Goal: Information Seeking & Learning: Learn about a topic

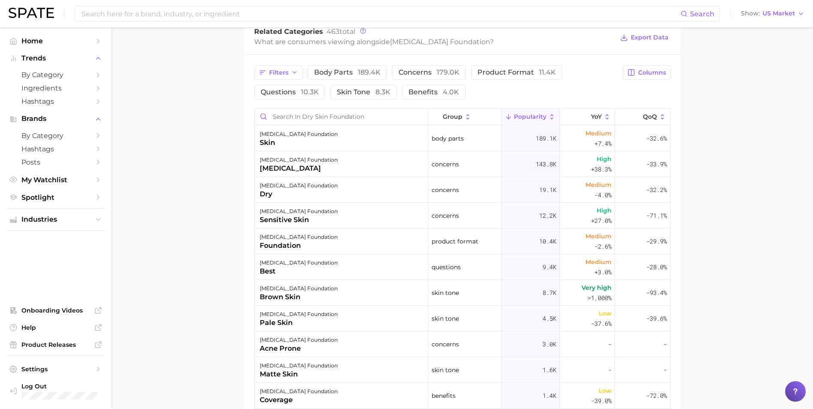
scroll to position [343, 0]
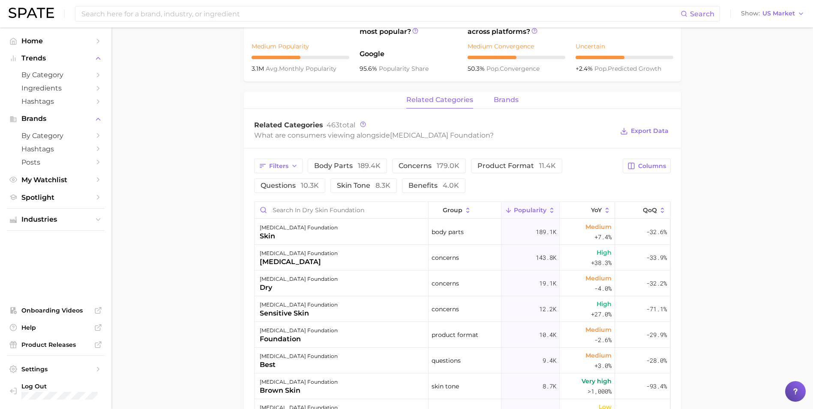
click at [493, 103] on div "related categories brands" at bounding box center [462, 100] width 437 height 17
click at [500, 101] on span "brands" at bounding box center [506, 100] width 25 height 8
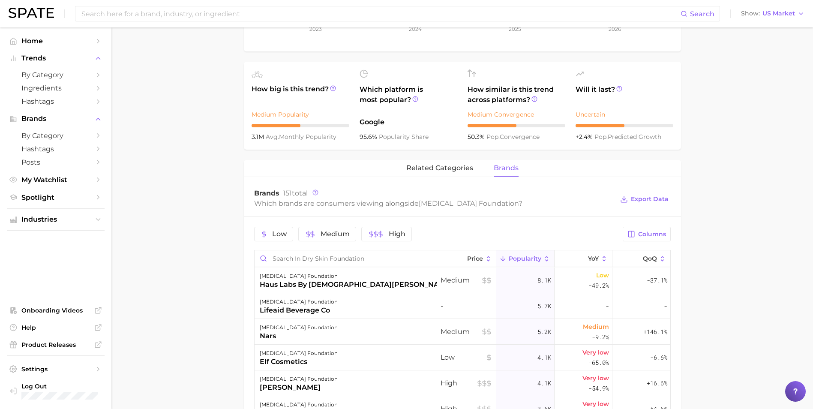
scroll to position [214, 0]
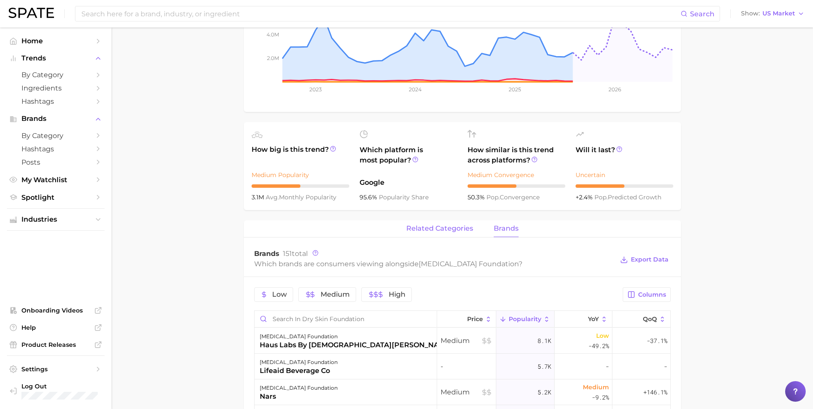
click at [416, 228] on span "related categories" at bounding box center [439, 229] width 67 height 8
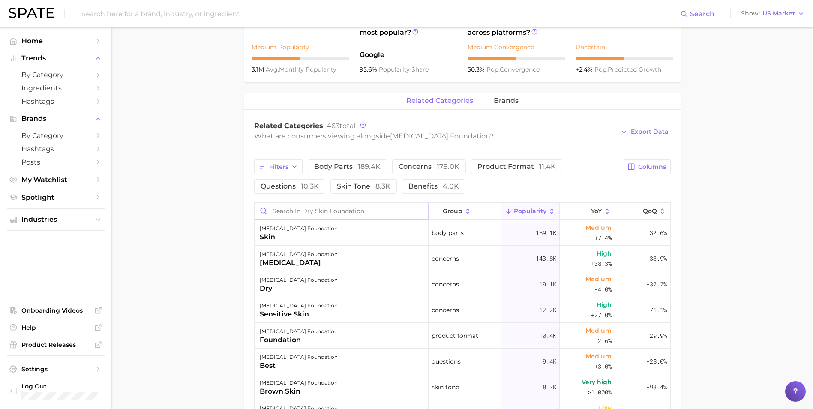
scroll to position [343, 0]
click at [441, 186] on span "benefits 4.0k" at bounding box center [434, 185] width 51 height 7
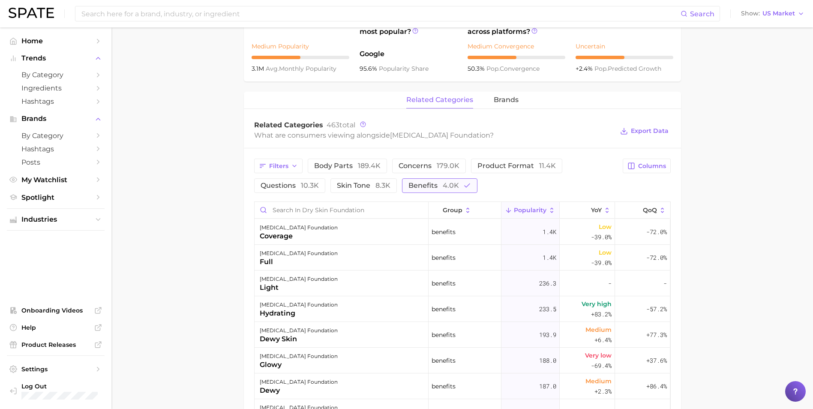
click at [433, 181] on button "benefits 4.0k" at bounding box center [439, 185] width 75 height 15
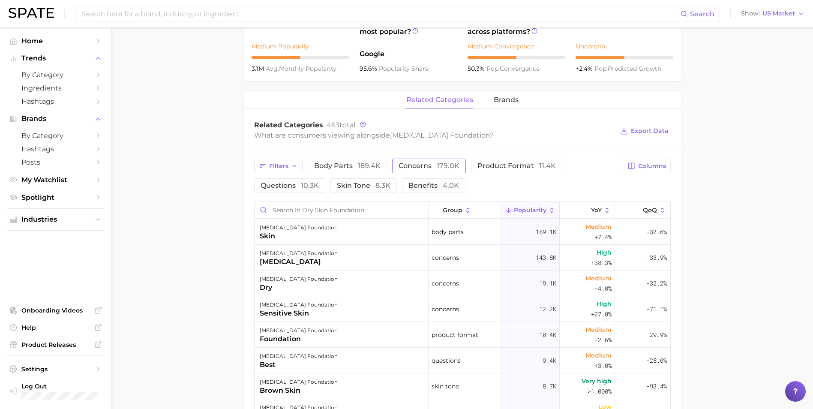
click at [400, 168] on span "concerns 179.0k" at bounding box center [429, 166] width 61 height 7
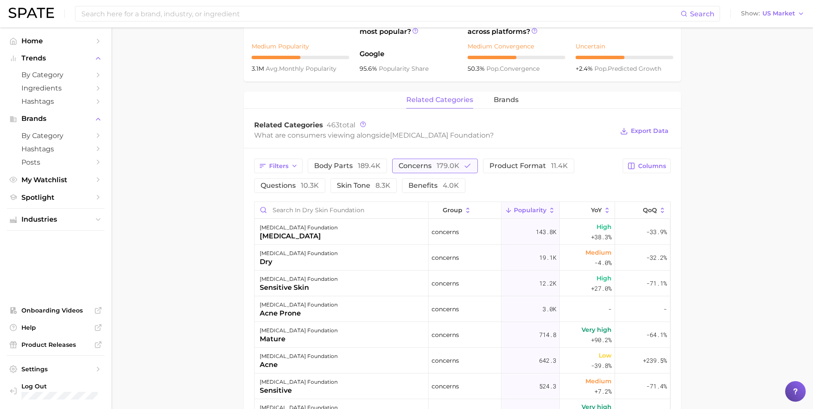
drag, startPoint x: 401, startPoint y: 167, endPoint x: 428, endPoint y: 162, distance: 27.4
click at [402, 167] on span "concerns 179.0k" at bounding box center [429, 166] width 61 height 7
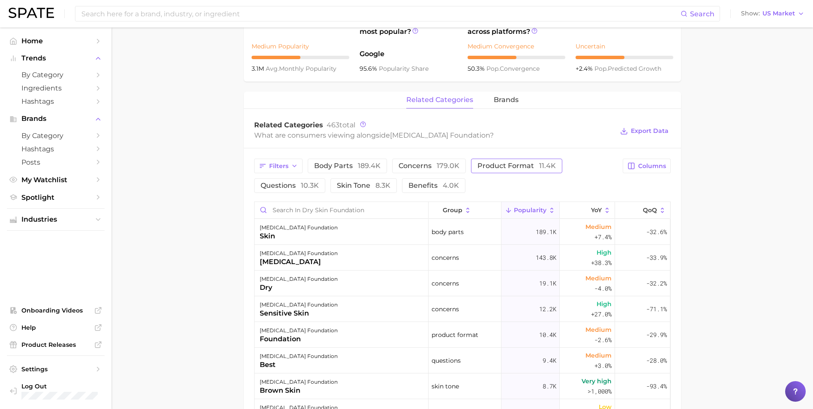
click at [487, 166] on span "product format 11.4k" at bounding box center [517, 166] width 78 height 7
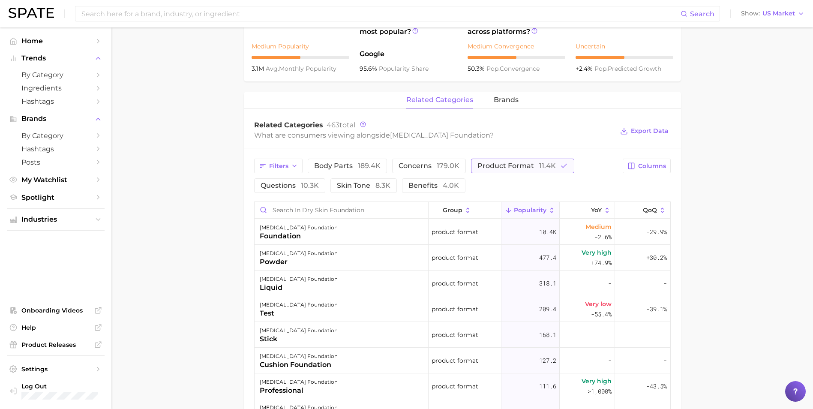
click at [505, 169] on span "product format 11.4k" at bounding box center [517, 166] width 78 height 7
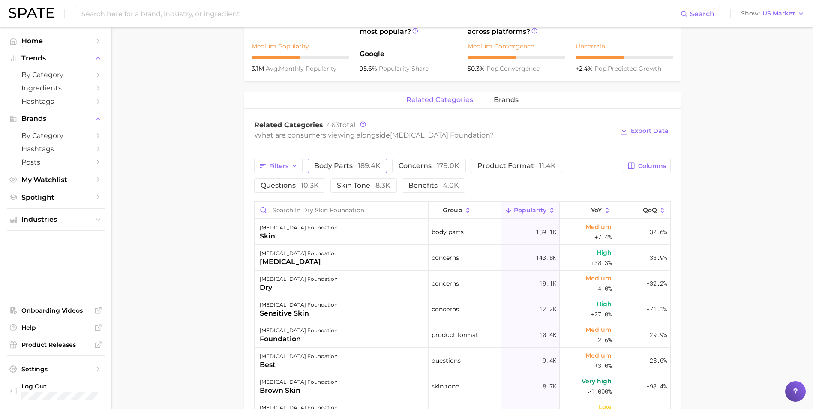
click at [361, 171] on button "body parts 189.4k" at bounding box center [347, 166] width 79 height 15
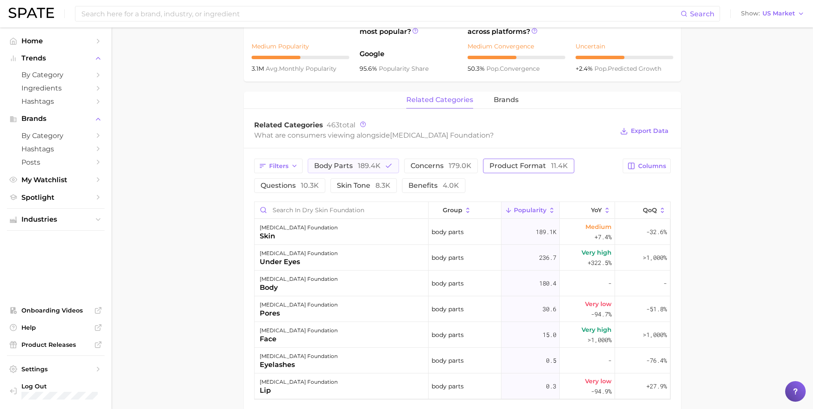
click at [519, 163] on span "product format 11.4k" at bounding box center [529, 166] width 78 height 7
click at [376, 165] on span "189.4k" at bounding box center [369, 166] width 23 height 8
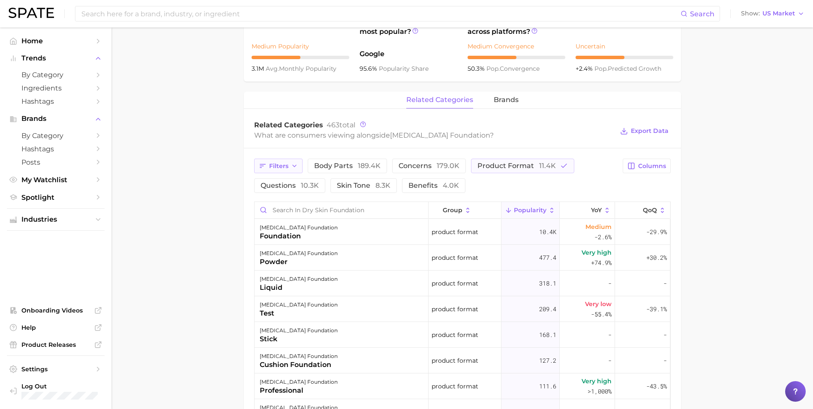
click at [286, 167] on span "Filters" at bounding box center [278, 166] width 19 height 7
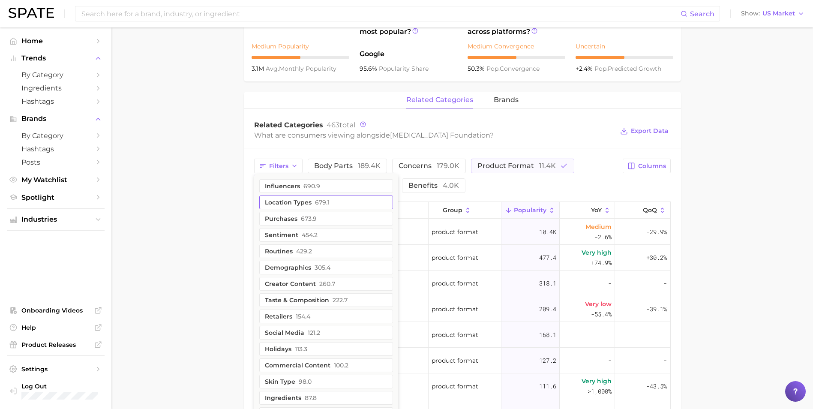
click at [319, 220] on button "purchases 673.9" at bounding box center [326, 219] width 134 height 14
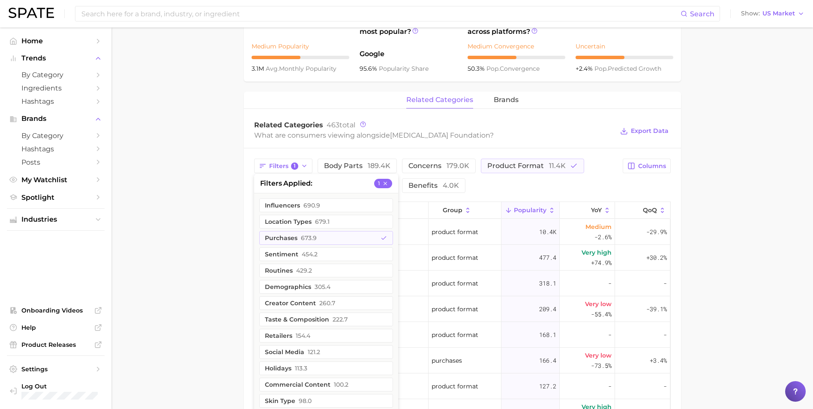
click at [197, 213] on main "1. makeup 2. face makeup 3. foundation & base products 4. dry skin foundation O…" at bounding box center [462, 173] width 702 height 979
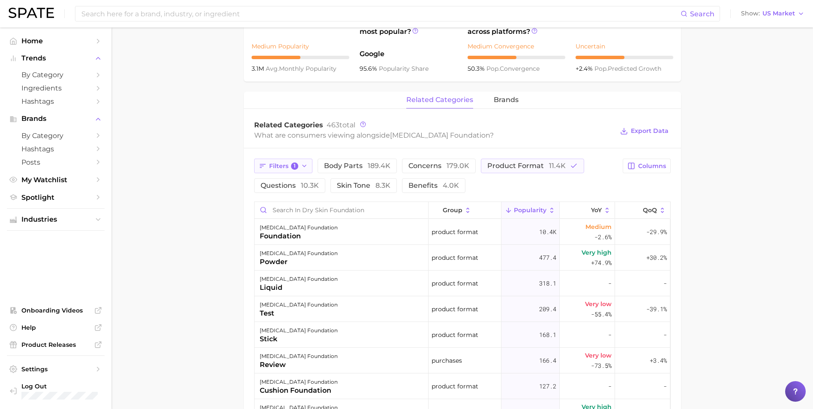
click at [290, 165] on span "Filters 1" at bounding box center [284, 167] width 30 height 8
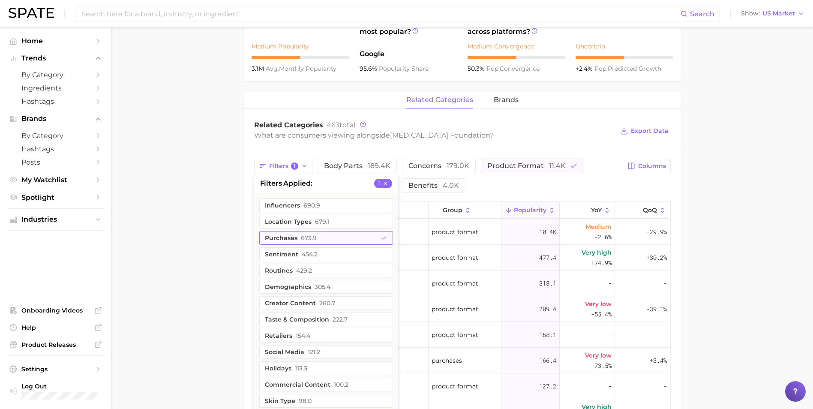
click at [374, 237] on button "purchases 673.9" at bounding box center [326, 238] width 134 height 14
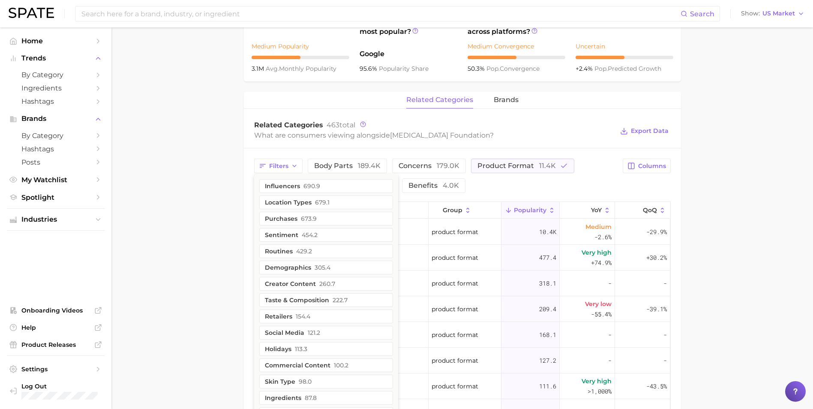
click at [178, 217] on main "1. makeup 2. face makeup 3. foundation & base products 4. dry skin foundation O…" at bounding box center [462, 173] width 702 height 979
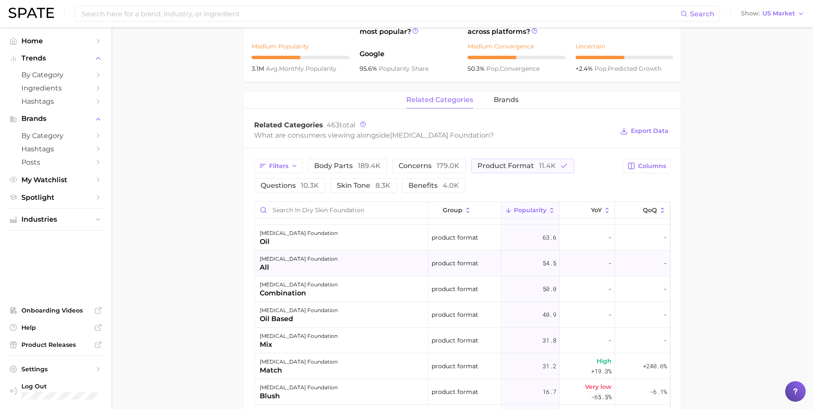
scroll to position [214, 0]
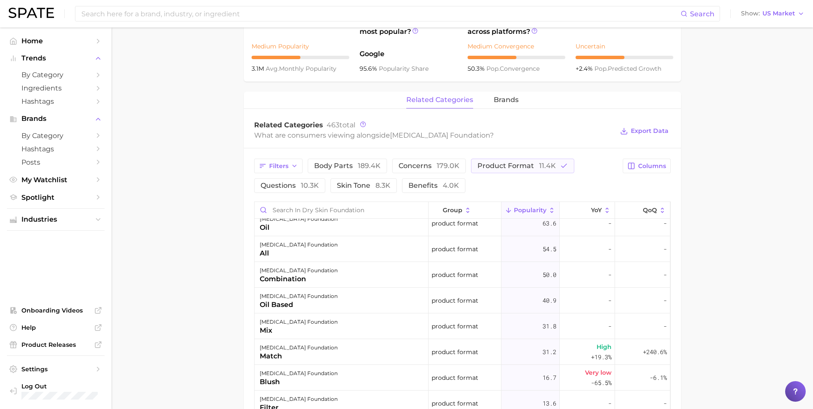
click at [181, 214] on main "1. makeup 2. face makeup 3. foundation & base products 4. dry skin foundation O…" at bounding box center [462, 173] width 702 height 979
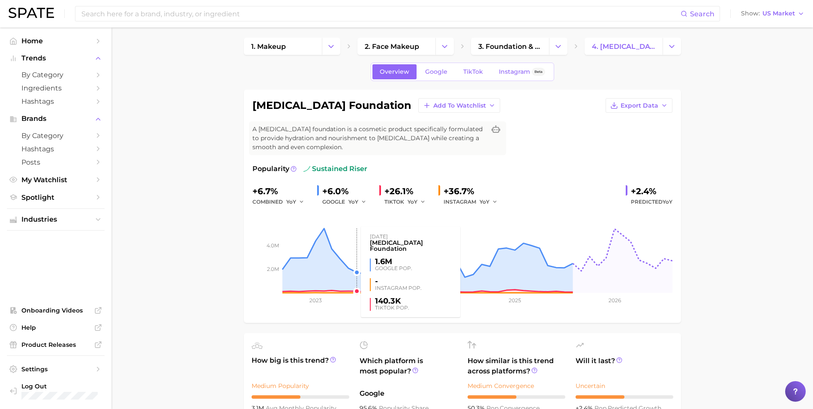
scroll to position [0, 0]
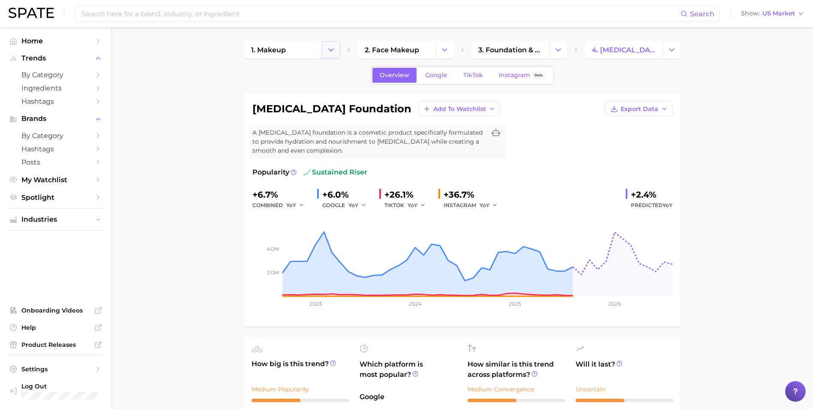
click at [331, 50] on polyline "Change Category" at bounding box center [331, 49] width 5 height 2
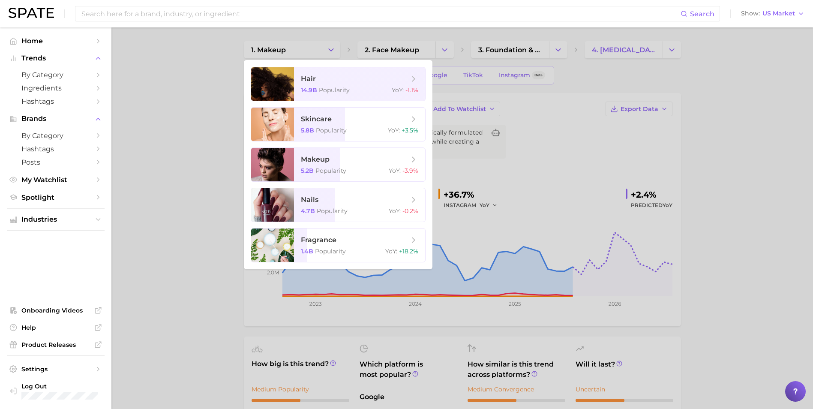
drag, startPoint x: 194, startPoint y: 75, endPoint x: 87, endPoint y: 67, distance: 107.0
click at [192, 75] on div at bounding box center [406, 204] width 813 height 409
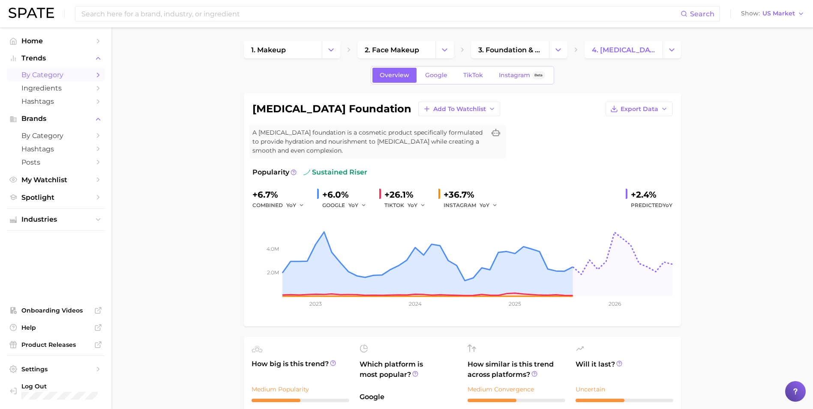
click at [61, 74] on span "by Category" at bounding box center [55, 75] width 69 height 8
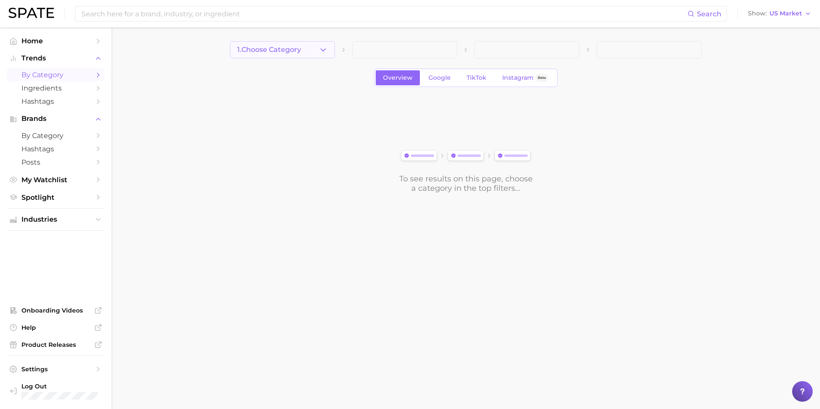
click at [313, 54] on button "1. Choose Category" at bounding box center [282, 49] width 105 height 17
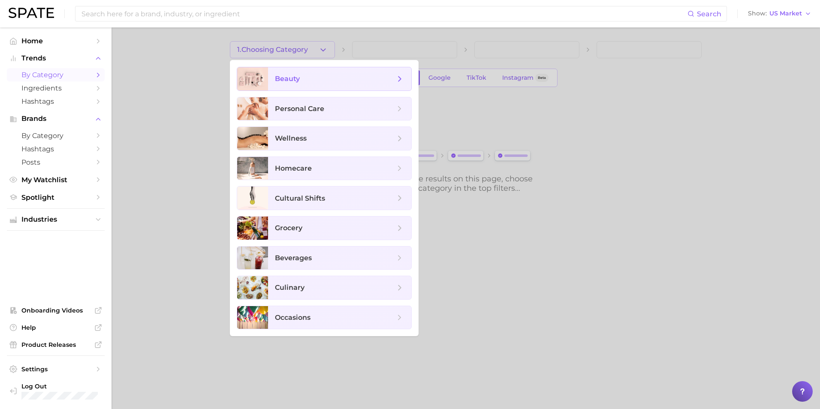
click at [335, 76] on span "beauty" at bounding box center [335, 78] width 120 height 9
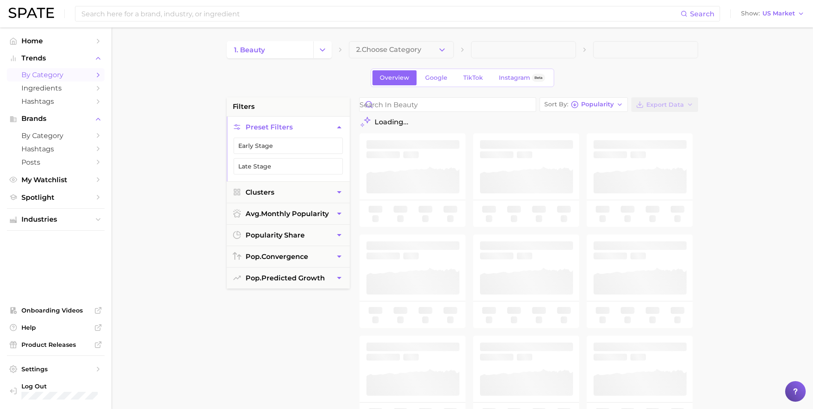
click at [400, 48] on span "2. Choose Category" at bounding box center [388, 50] width 65 height 8
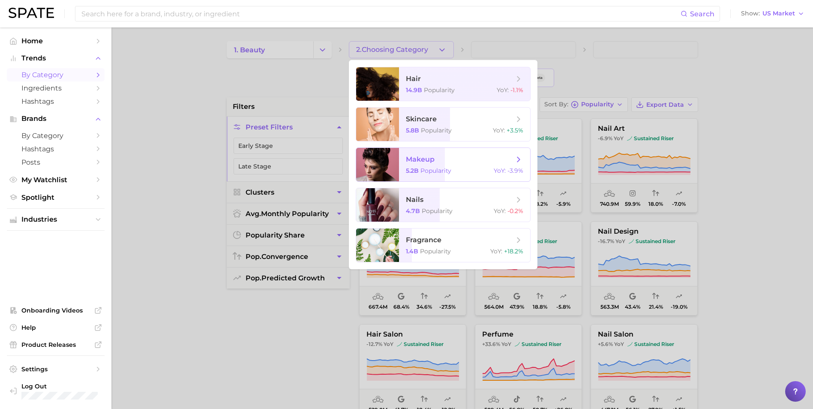
click at [444, 170] on span "Popularity" at bounding box center [436, 171] width 31 height 8
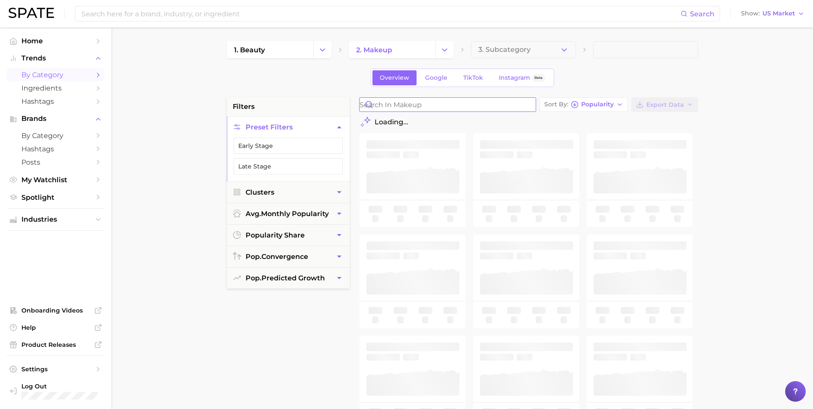
click at [446, 102] on input "Search in makeup" at bounding box center [448, 105] width 176 height 14
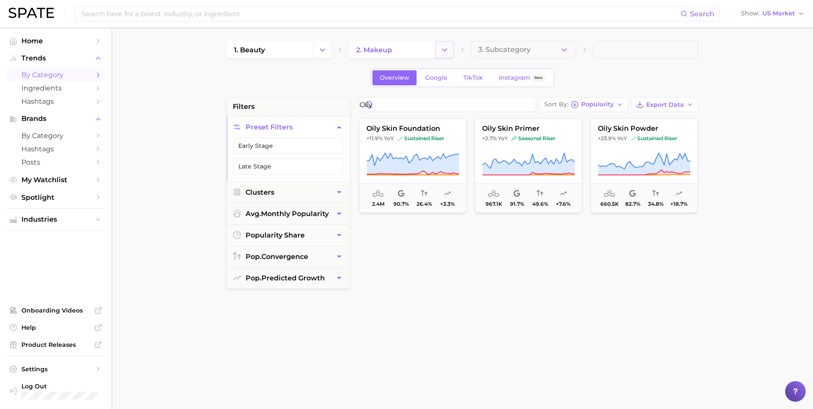
click at [446, 46] on icon "Change Category" at bounding box center [444, 49] width 9 height 9
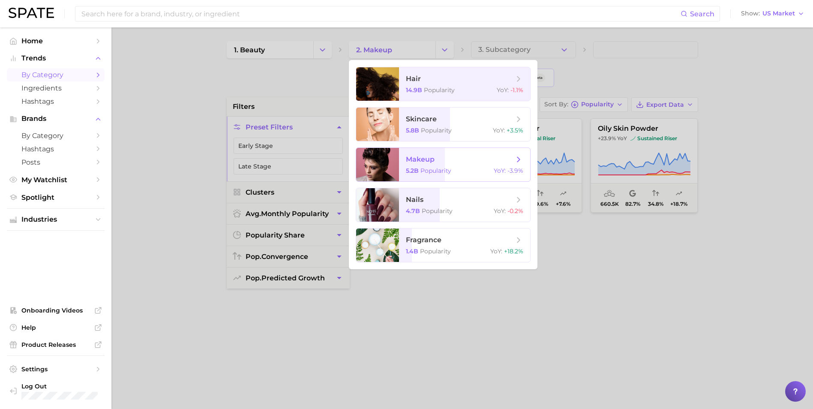
click at [431, 166] on span "makeup 5.2b Popularity YoY : -3.9%" at bounding box center [464, 164] width 131 height 33
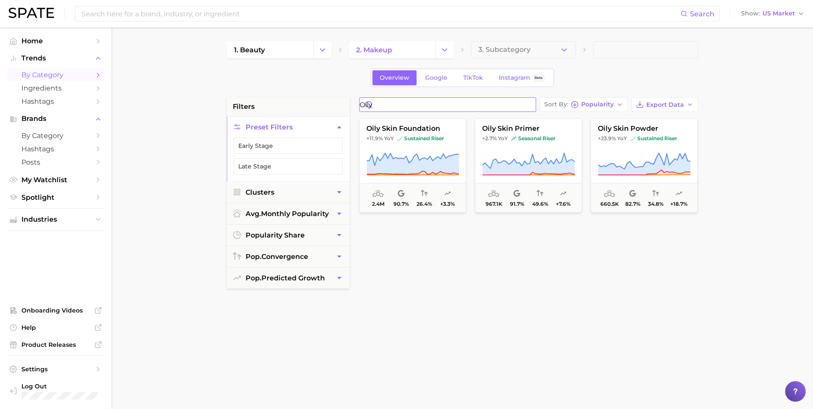
drag, startPoint x: 408, startPoint y: 105, endPoint x: 338, endPoint y: 105, distance: 70.3
click at [338, 105] on div "filters Preset Filters Early Stage Late Stage Clusters avg. monthly popularity …" at bounding box center [465, 366] width 476 height 538
type input "d"
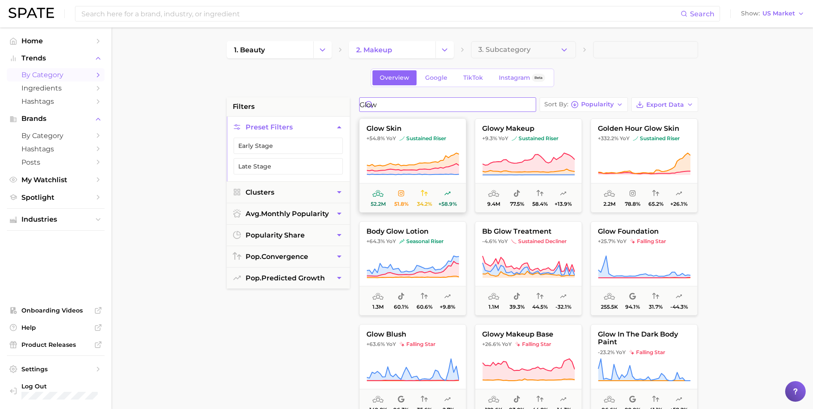
type input "glow"
click at [405, 141] on span "sustained riser" at bounding box center [423, 138] width 47 height 7
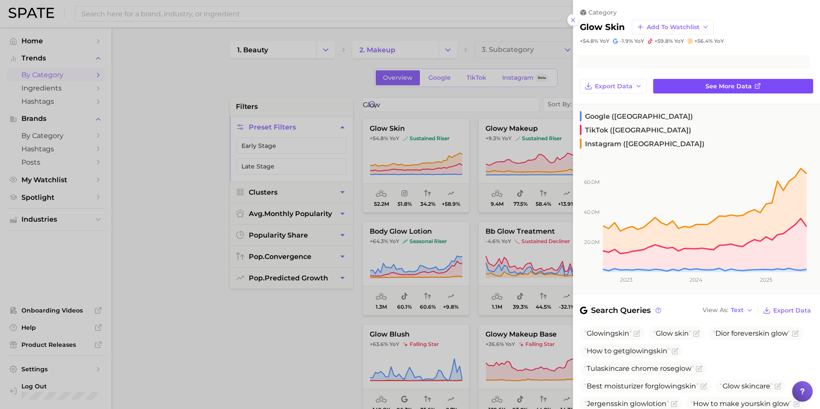
click at [704, 81] on link "See more data" at bounding box center [733, 86] width 160 height 15
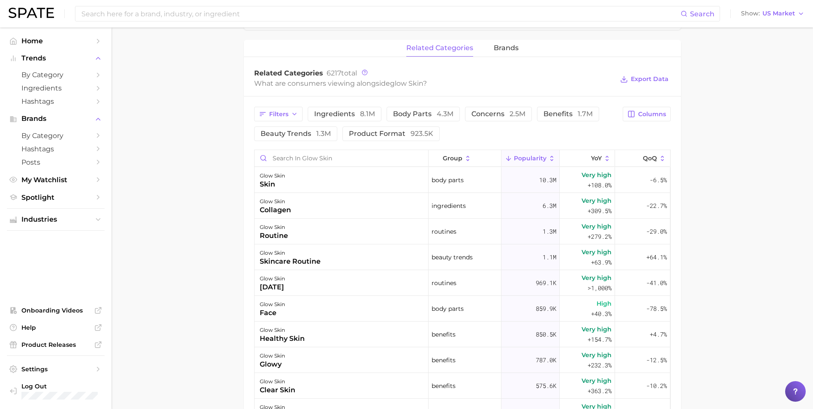
scroll to position [386, 0]
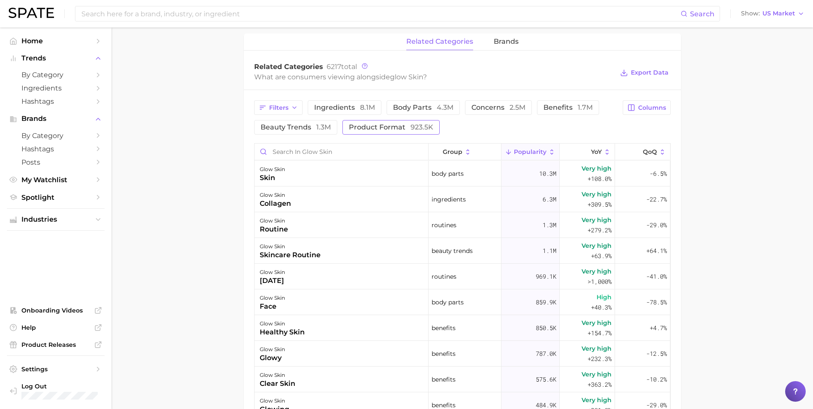
click at [388, 124] on span "product format 923.5k" at bounding box center [391, 127] width 84 height 7
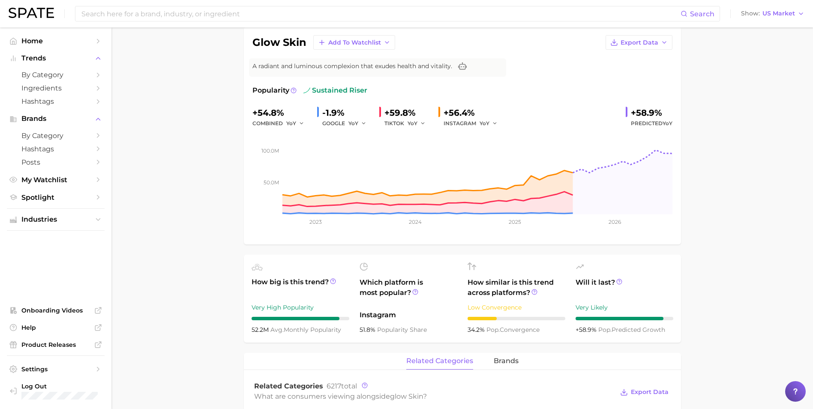
scroll to position [257, 0]
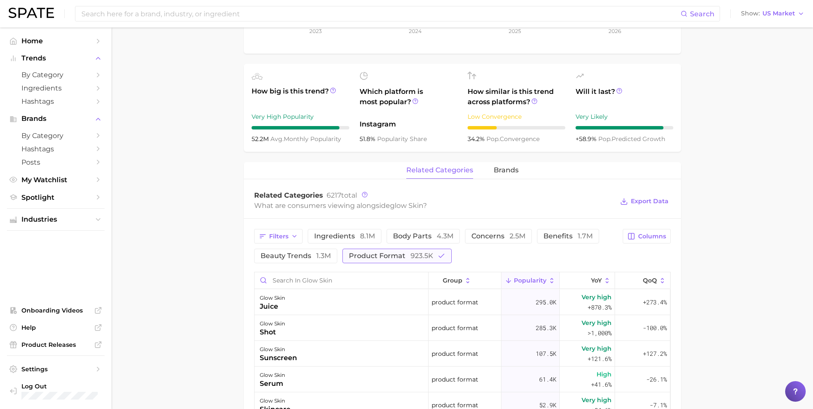
click at [391, 257] on span "product format 923.5k" at bounding box center [391, 256] width 84 height 7
click at [567, 238] on span "benefits 1.7m" at bounding box center [568, 236] width 49 height 7
click at [571, 236] on span "benefits 1.7m" at bounding box center [568, 236] width 49 height 7
click at [64, 136] on span "by Category" at bounding box center [55, 136] width 69 height 8
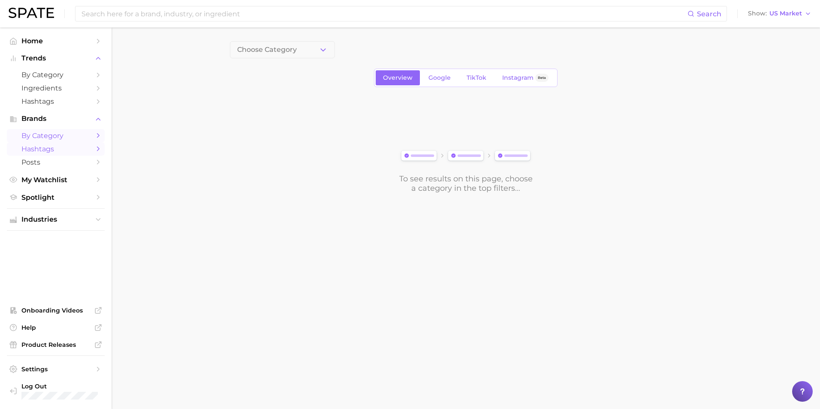
click at [81, 150] on span "Hashtags" at bounding box center [55, 149] width 69 height 8
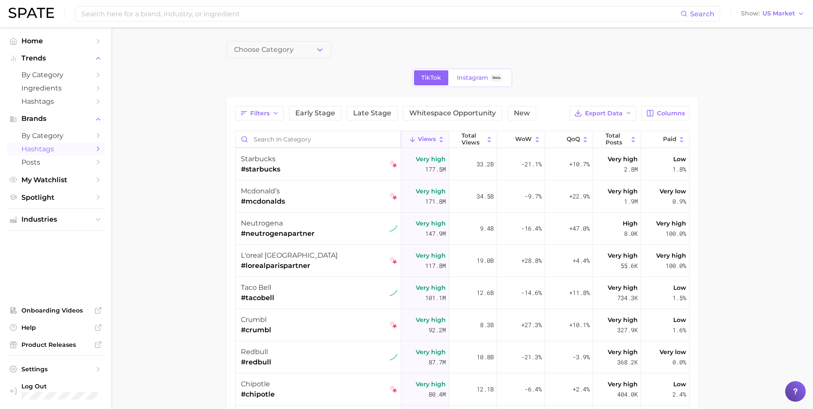
click at [337, 143] on input "Search in category" at bounding box center [318, 139] width 165 height 16
click at [66, 135] on span "by Category" at bounding box center [55, 136] width 69 height 8
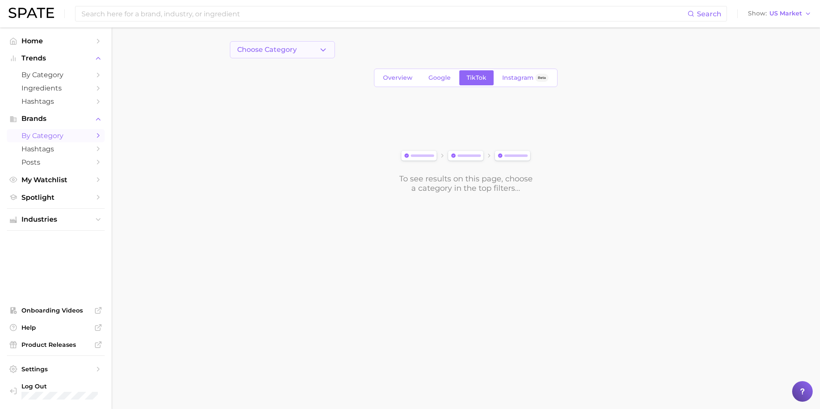
click at [265, 55] on button "Choose Category" at bounding box center [282, 49] width 105 height 17
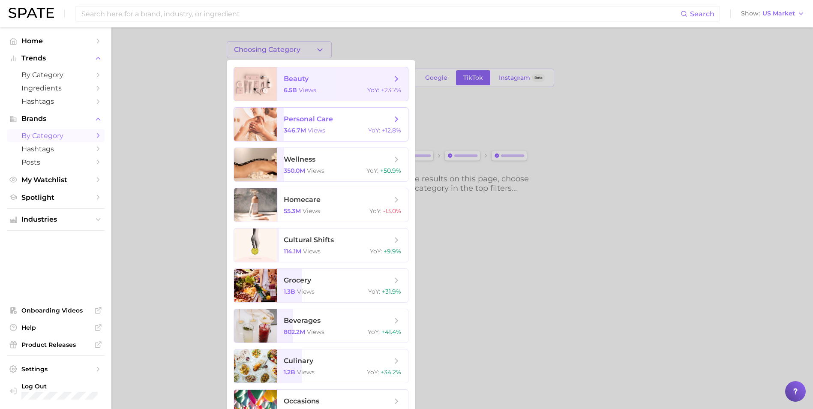
click at [329, 86] on span "beauty 6.5b views YoY : +23.7%" at bounding box center [342, 83] width 131 height 33
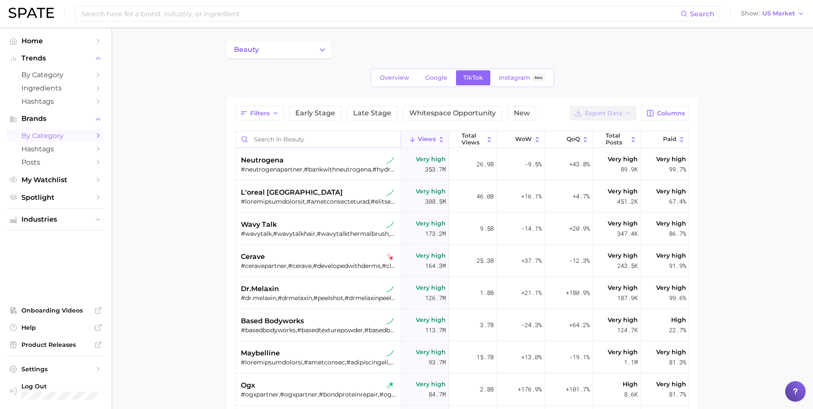
click at [313, 135] on input "Search in beauty" at bounding box center [318, 139] width 165 height 16
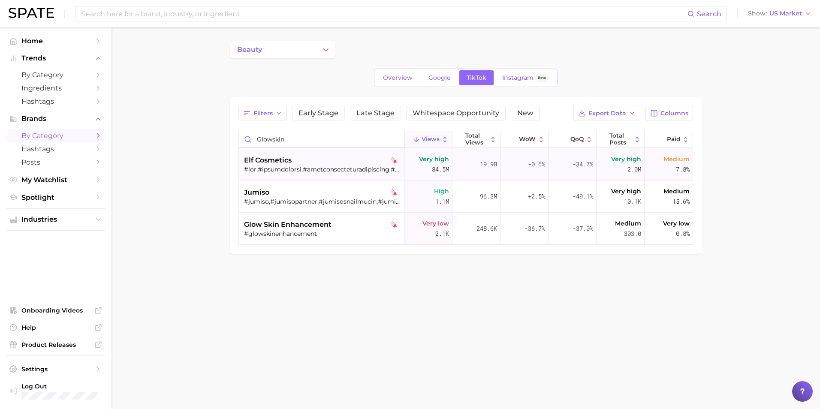
type input "glowskin"
click at [324, 157] on div "elf cosmetics" at bounding box center [322, 160] width 157 height 10
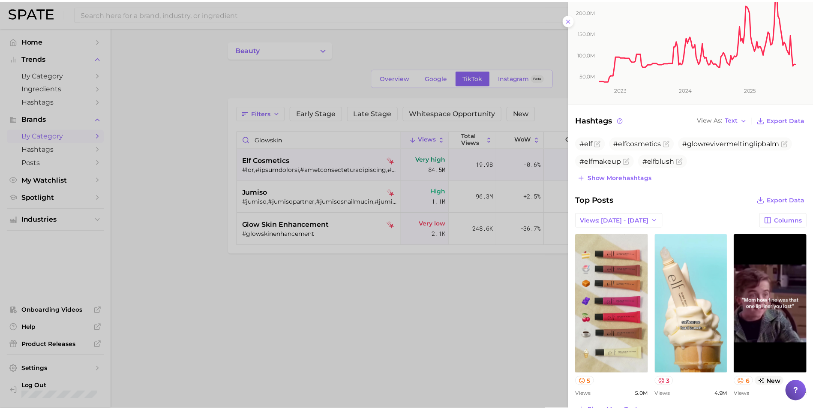
scroll to position [214, 0]
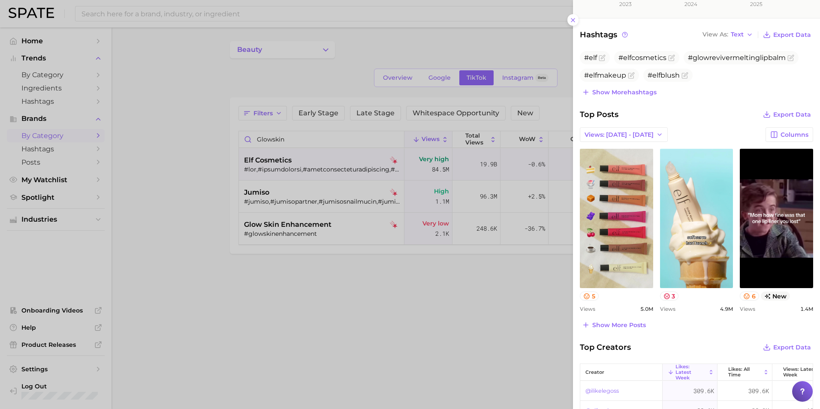
click at [360, 323] on div at bounding box center [410, 204] width 820 height 409
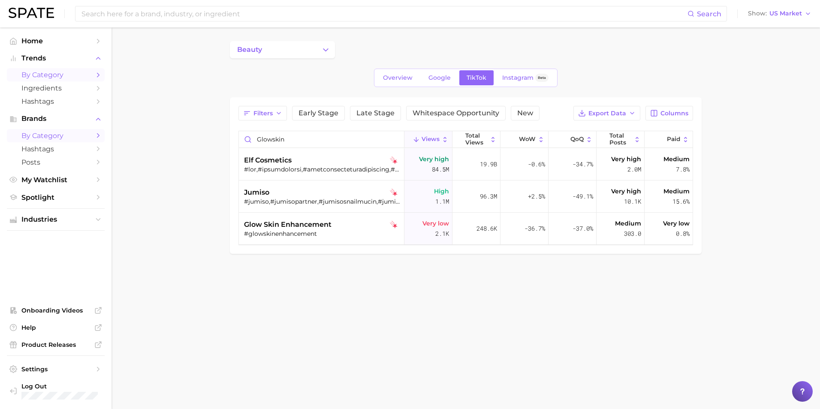
click at [40, 76] on span "by Category" at bounding box center [55, 75] width 69 height 8
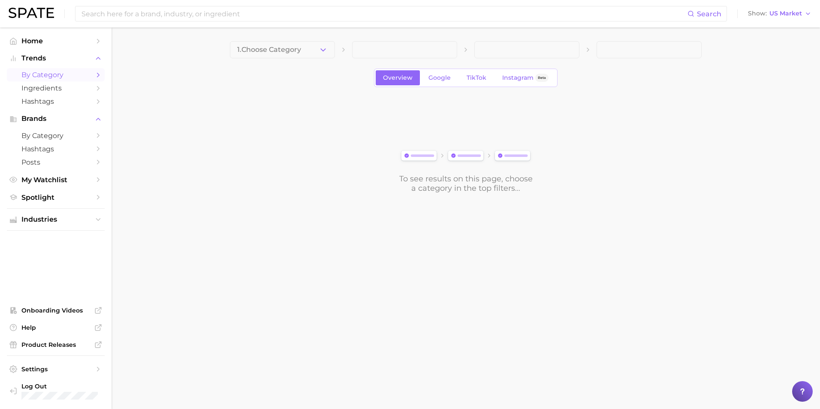
drag, startPoint x: 304, startPoint y: 48, endPoint x: 309, endPoint y: 48, distance: 4.7
click at [305, 48] on button "1. Choose Category" at bounding box center [282, 49] width 105 height 17
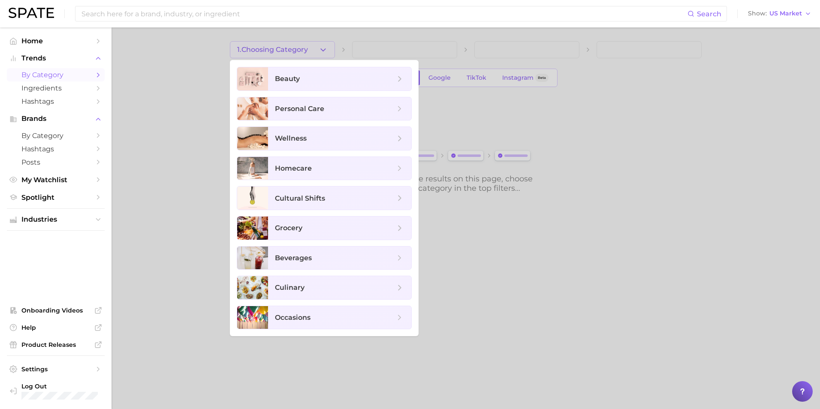
click at [502, 259] on div at bounding box center [410, 204] width 820 height 409
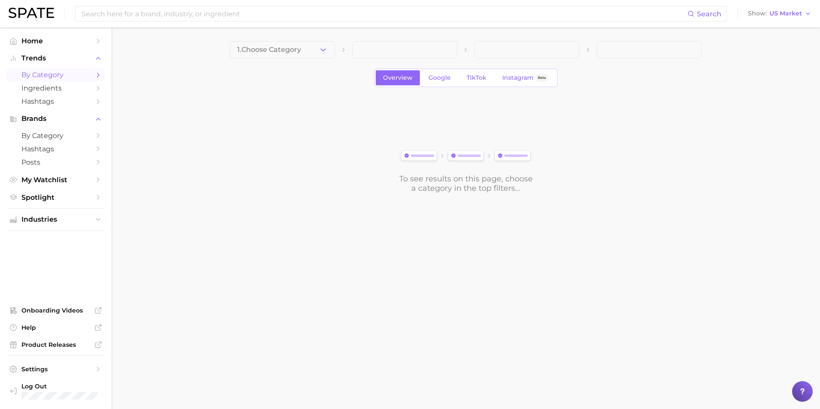
click at [71, 74] on span "by Category" at bounding box center [55, 75] width 69 height 8
click at [303, 49] on button "1. Choose Category" at bounding box center [282, 49] width 105 height 17
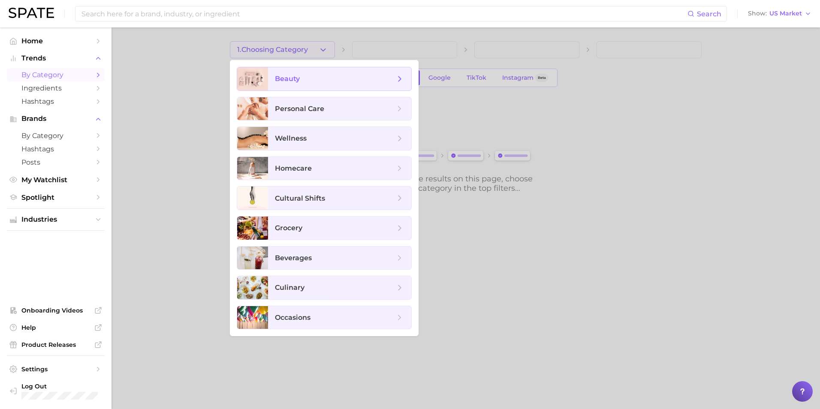
click at [337, 70] on span "beauty" at bounding box center [339, 78] width 143 height 23
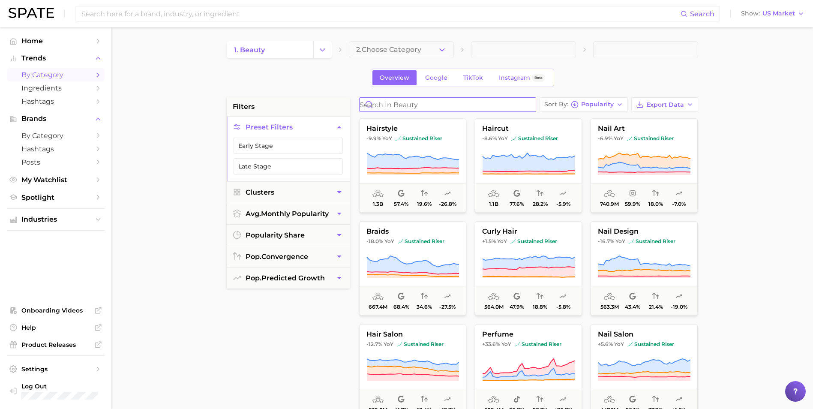
click at [425, 106] on input "Search in beauty" at bounding box center [448, 105] width 176 height 14
click at [445, 50] on icon "button" at bounding box center [442, 49] width 9 height 9
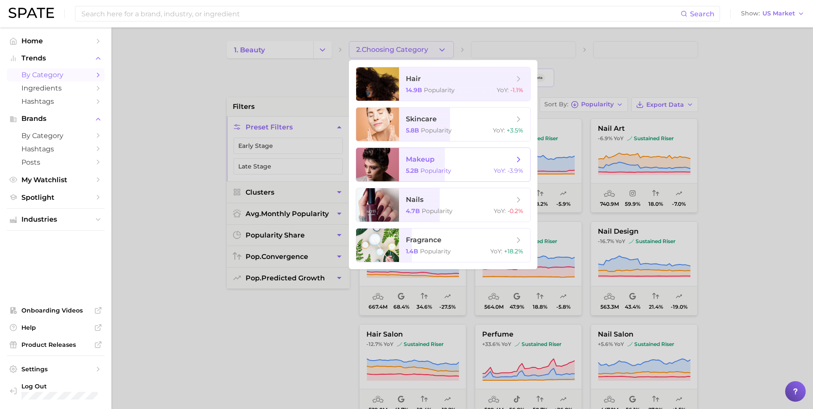
click at [450, 163] on span "makeup 5.2b Popularity YoY : -3.9%" at bounding box center [464, 164] width 131 height 33
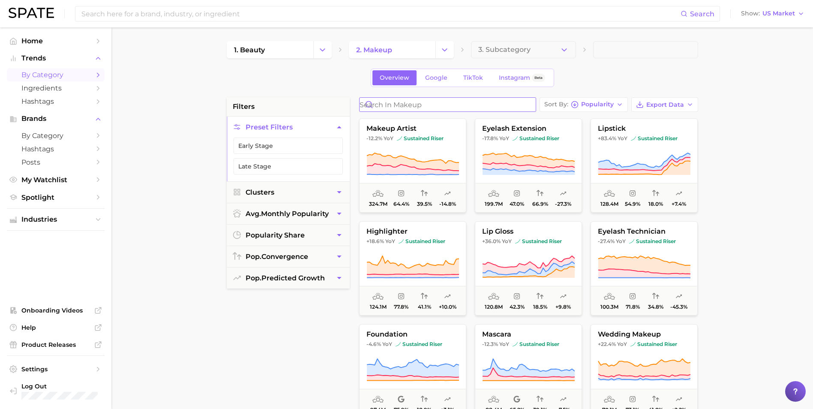
click at [427, 102] on input "Search in makeup" at bounding box center [448, 105] width 176 height 14
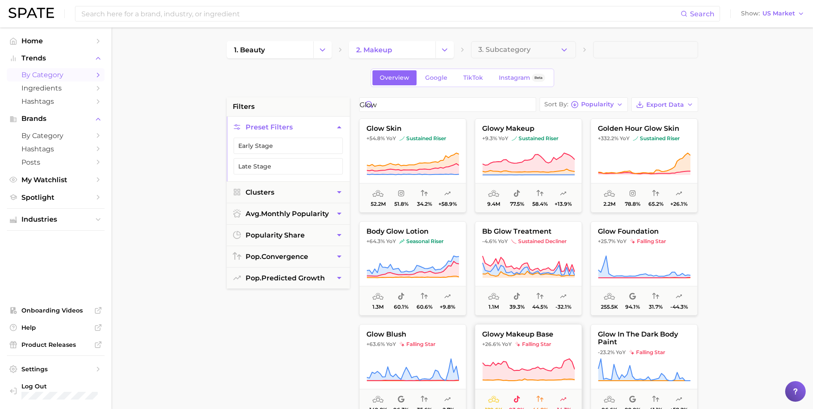
click at [530, 354] on button "glowy makeup base +26.6% YoY falling star 129.6k 93.0% 44.8% -14.3%" at bounding box center [528, 371] width 107 height 94
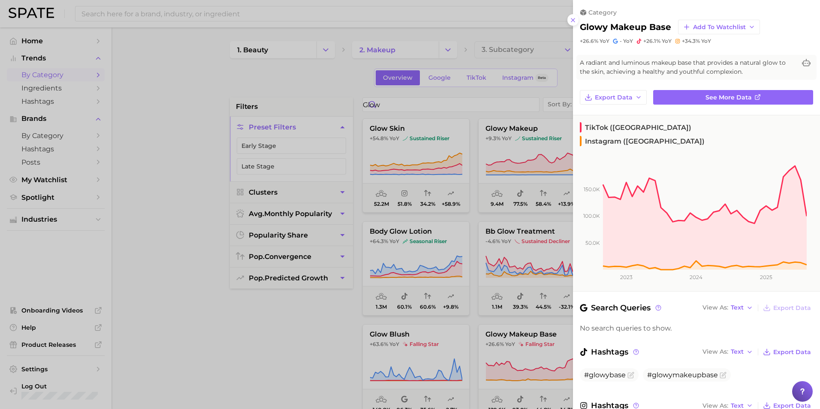
click at [453, 164] on div at bounding box center [410, 204] width 820 height 409
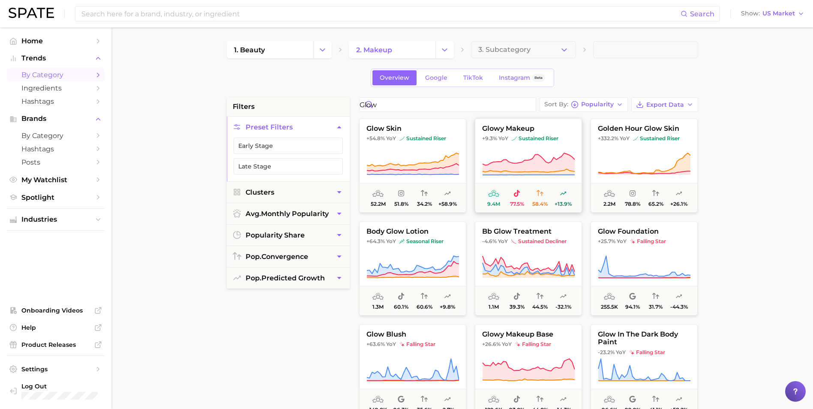
click at [538, 157] on icon at bounding box center [528, 162] width 92 height 19
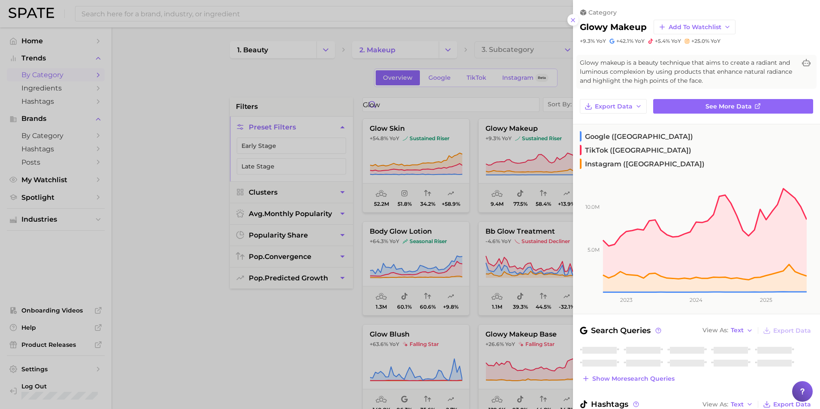
click at [375, 153] on div at bounding box center [410, 204] width 820 height 409
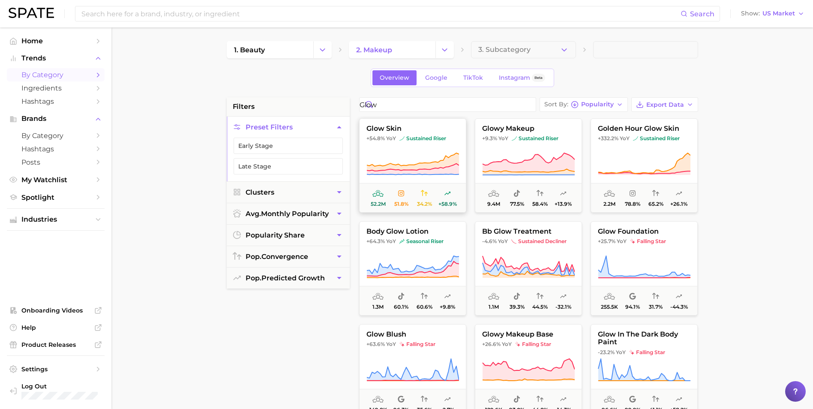
click at [422, 148] on button "glow skin +54.8% YoY sustained riser 52.2m 51.8% 34.2% +58.9%" at bounding box center [412, 165] width 107 height 94
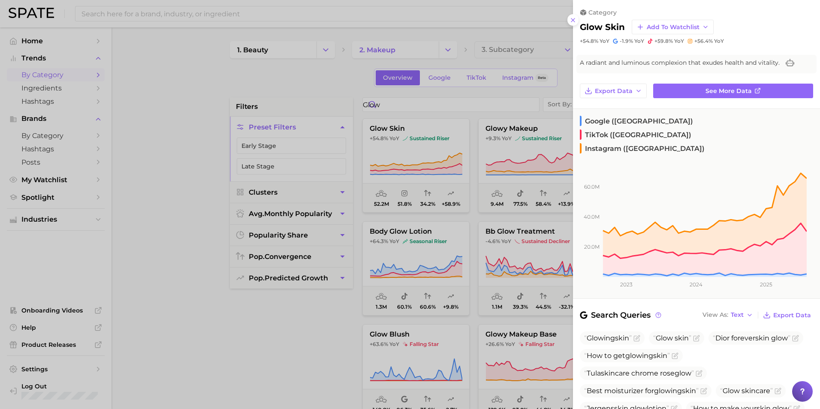
click at [328, 340] on div at bounding box center [410, 204] width 820 height 409
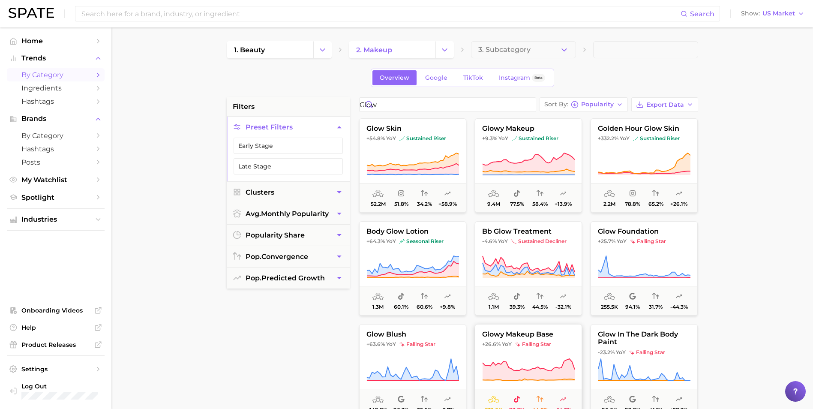
click at [506, 336] on span "glowy makeup base" at bounding box center [529, 335] width 106 height 8
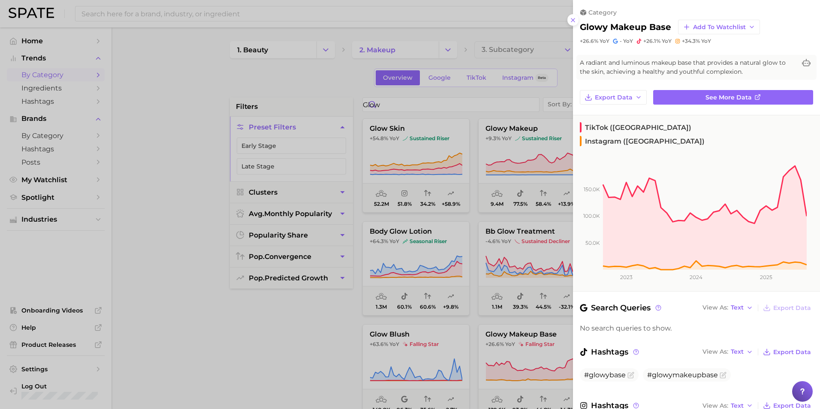
drag, startPoint x: 331, startPoint y: 321, endPoint x: 381, endPoint y: 238, distance: 97.7
click at [331, 321] on div at bounding box center [410, 204] width 820 height 409
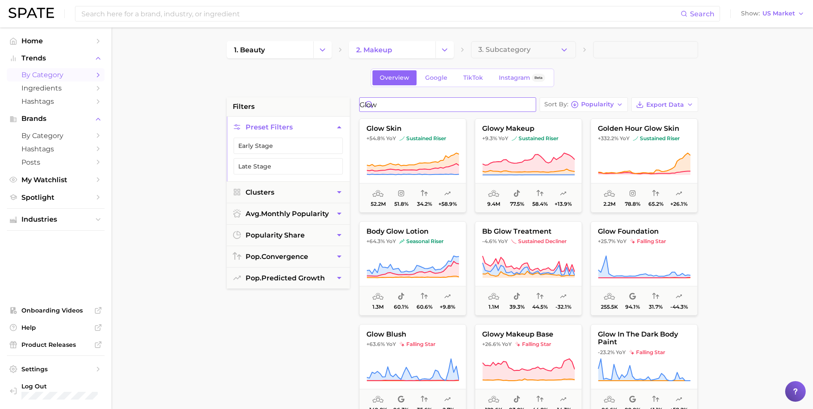
drag, startPoint x: 412, startPoint y: 105, endPoint x: 321, endPoint y: 106, distance: 91.3
click at [315, 109] on div "filters Preset Filters Early Stage Late Stage Clusters avg. monthly popularity …" at bounding box center [465, 366] width 476 height 538
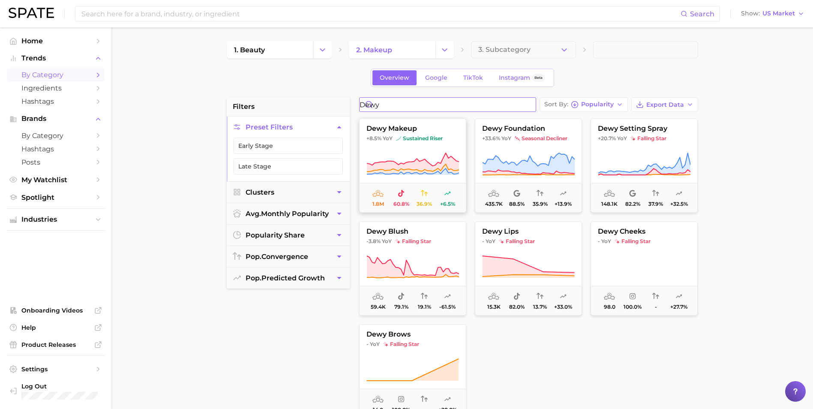
type input "dewy"
click at [432, 149] on button "dewy makeup +8.5% YoY sustained riser 1.8m 60.8% 36.9% +6.5%" at bounding box center [412, 165] width 107 height 94
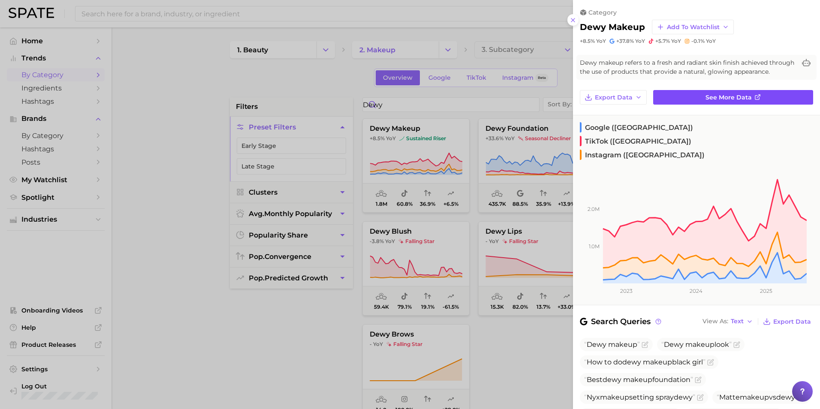
click at [754, 101] on icon at bounding box center [757, 97] width 7 height 7
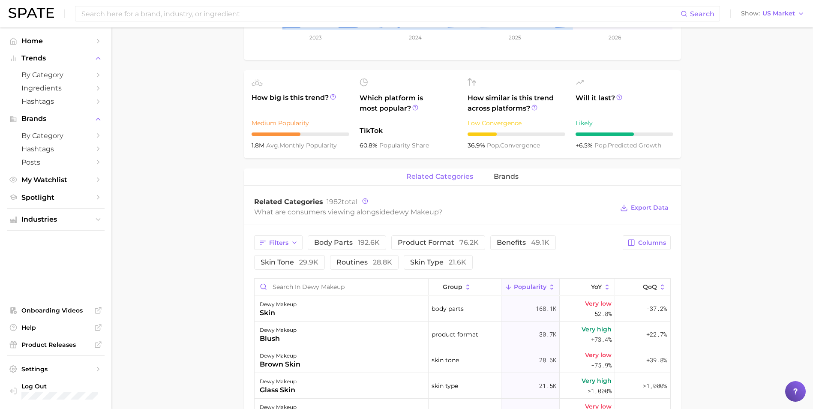
scroll to position [300, 0]
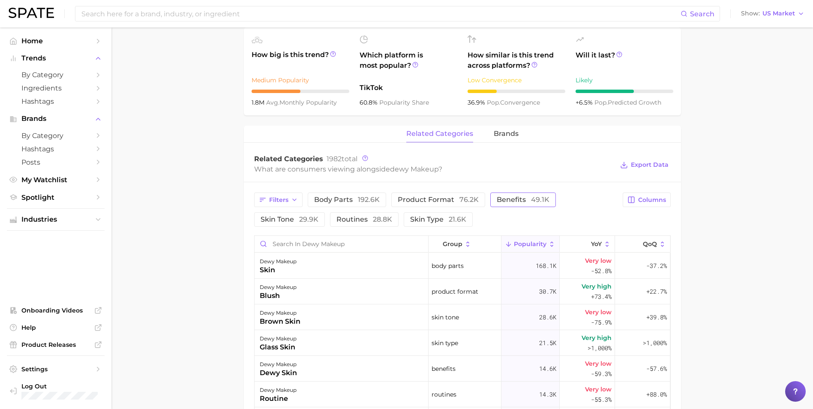
click at [497, 199] on span "benefits 49.1k" at bounding box center [523, 199] width 53 height 7
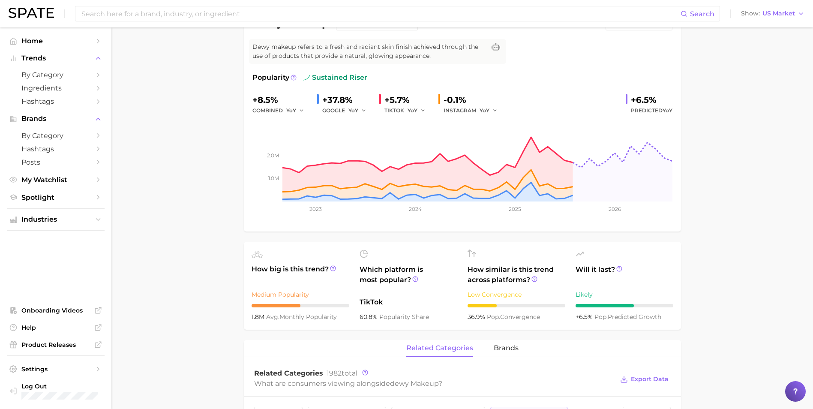
scroll to position [0, 0]
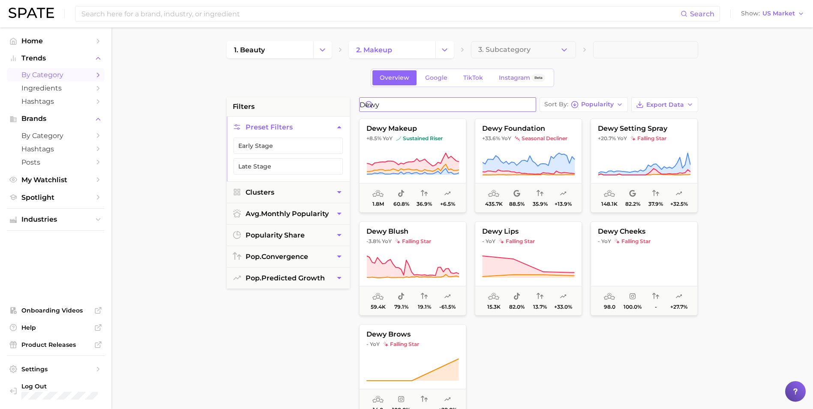
click at [418, 102] on input "dewy" at bounding box center [448, 105] width 176 height 14
click at [494, 137] on span "+33.6%" at bounding box center [491, 138] width 18 height 6
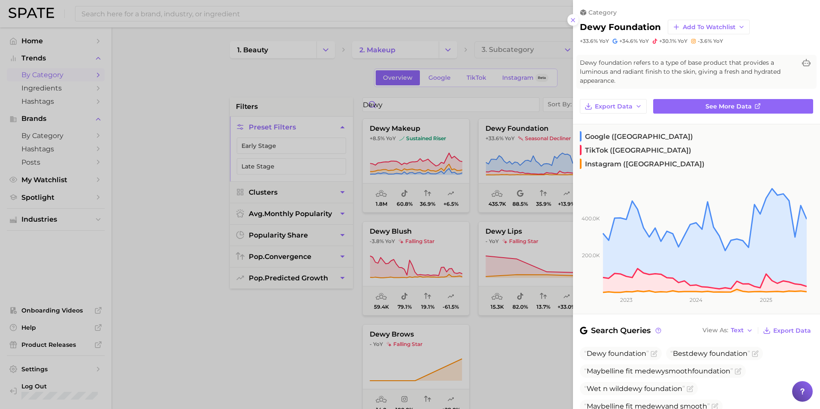
click at [295, 331] on div at bounding box center [410, 204] width 820 height 409
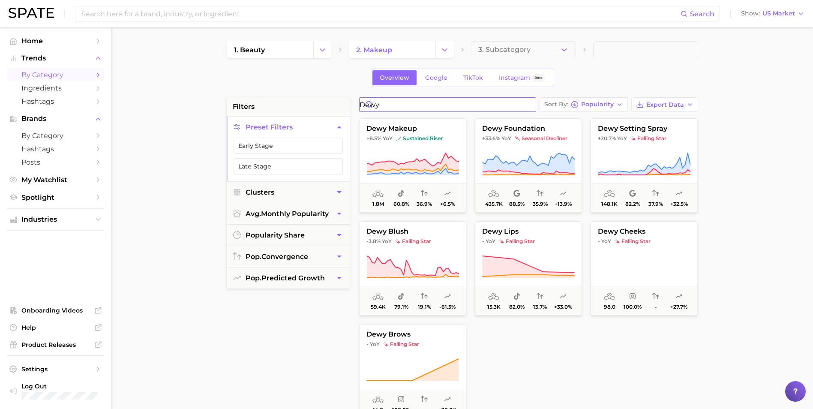
drag, startPoint x: 408, startPoint y: 108, endPoint x: 347, endPoint y: 96, distance: 61.6
click at [346, 103] on div "filters Preset Filters Early Stage Late Stage Clusters avg. monthly popularity …" at bounding box center [465, 366] width 476 height 538
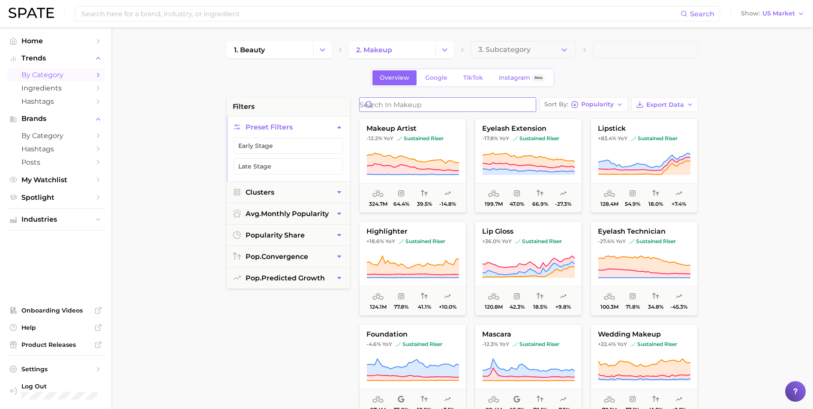
click at [445, 99] on input "Search in makeup" at bounding box center [448, 105] width 176 height 14
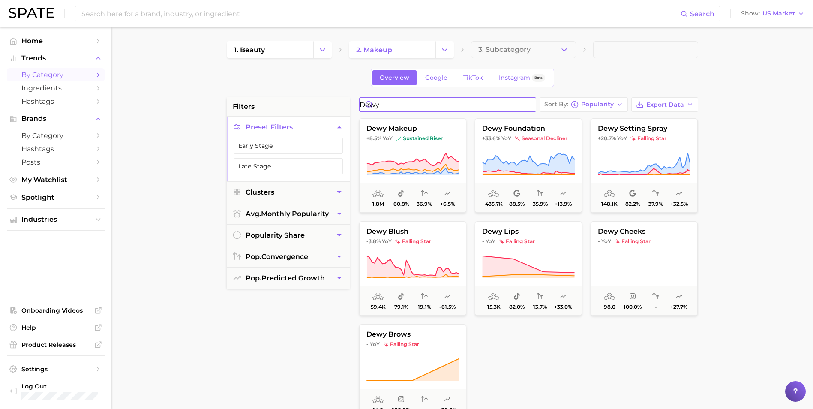
drag, startPoint x: 413, startPoint y: 110, endPoint x: 342, endPoint y: 107, distance: 70.8
click at [344, 108] on div "filters Preset Filters Early Stage Late Stage Clusters avg. monthly popularity …" at bounding box center [465, 366] width 476 height 538
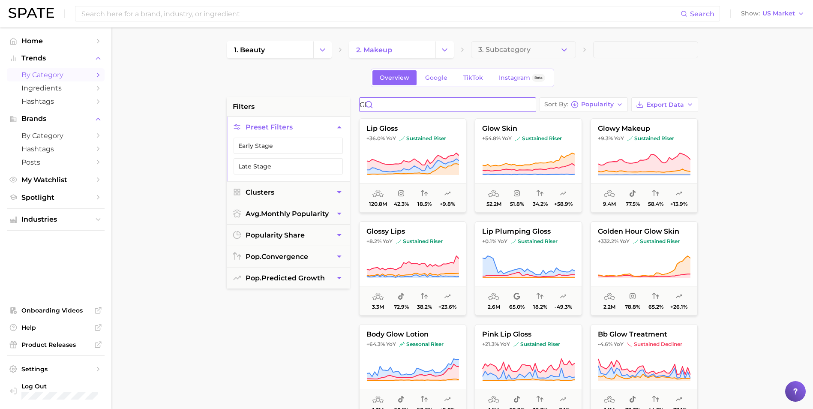
type input "g"
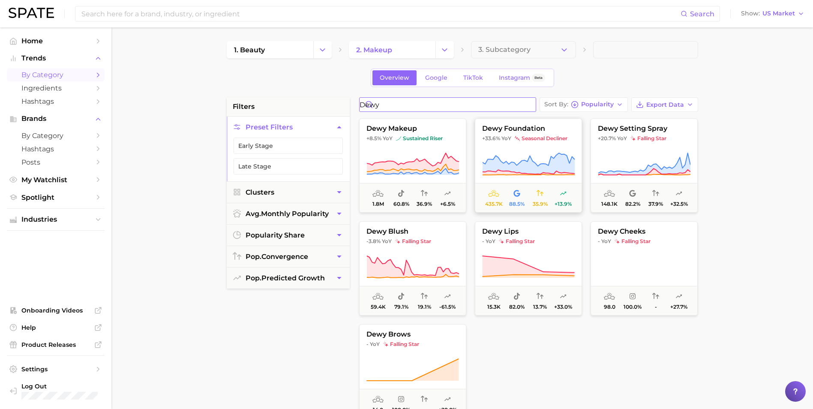
type input "dewy"
click at [491, 144] on button "dewy foundation +33.6% YoY seasonal decliner 435.7k 88.5% 35.9% +13.9%" at bounding box center [528, 165] width 107 height 94
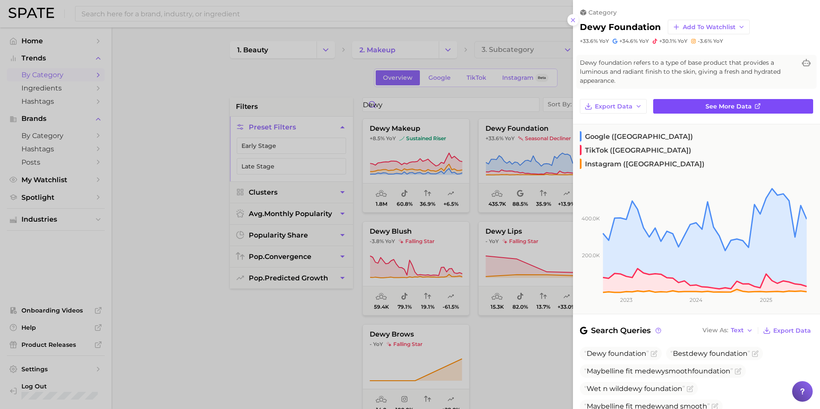
click at [763, 101] on link "See more data" at bounding box center [733, 106] width 160 height 15
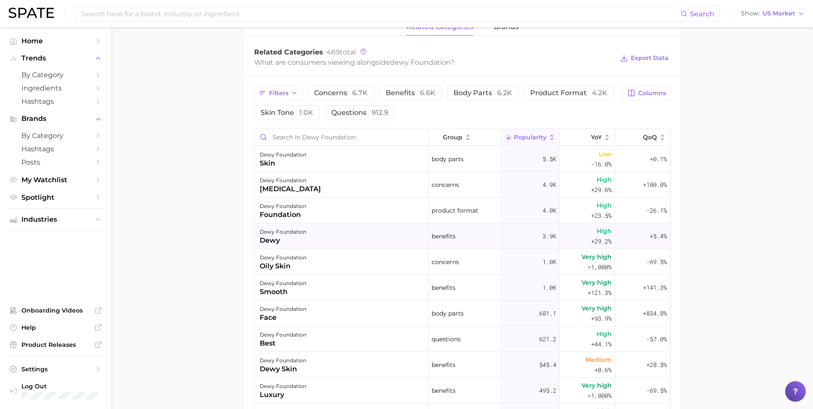
scroll to position [429, 0]
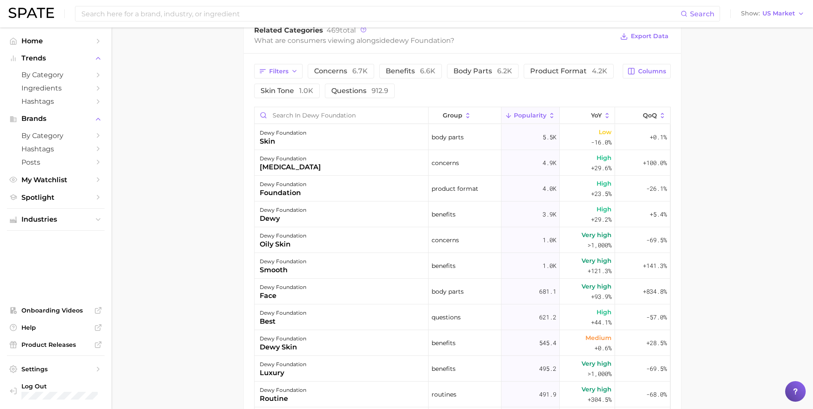
click at [549, 66] on button "product format 4.2k" at bounding box center [569, 71] width 90 height 15
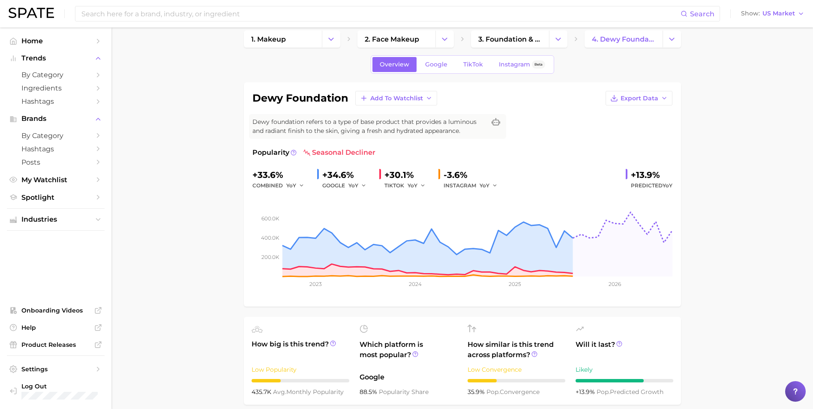
scroll to position [0, 0]
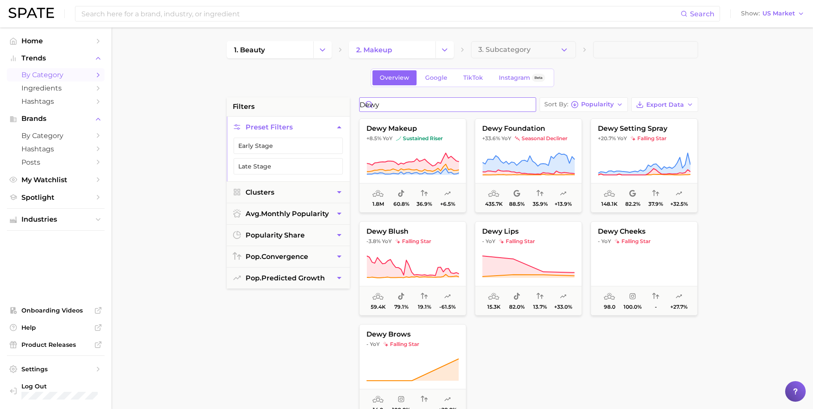
drag, startPoint x: 415, startPoint y: 104, endPoint x: 309, endPoint y: 105, distance: 105.9
click at [309, 105] on div "filters Preset Filters Early Stage Late Stage Clusters avg. monthly popularity …" at bounding box center [465, 366] width 476 height 538
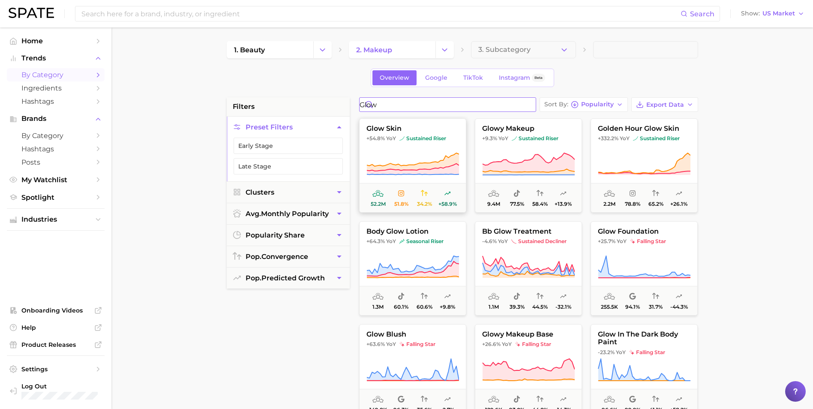
type input "glow"
click at [413, 145] on button "glow skin +54.8% YoY sustained riser 52.2m 51.8% 34.2% +58.9%" at bounding box center [412, 165] width 107 height 94
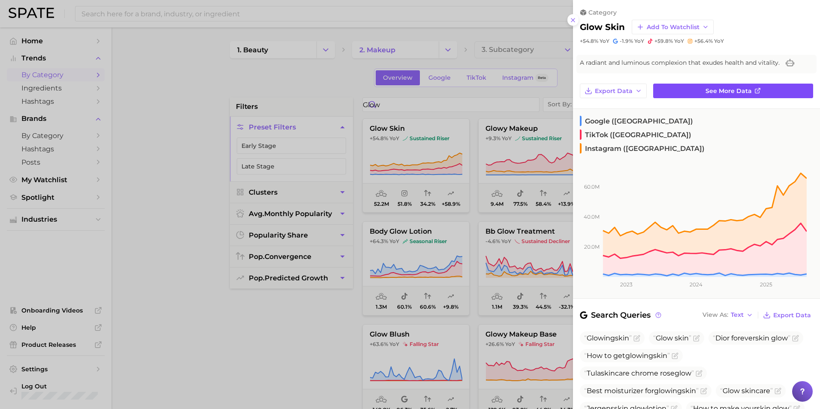
click at [738, 89] on span "See more data" at bounding box center [728, 90] width 46 height 7
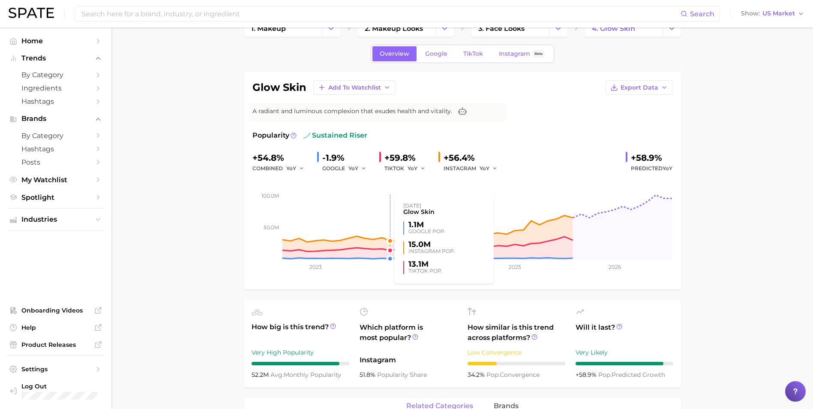
scroll to position [300, 0]
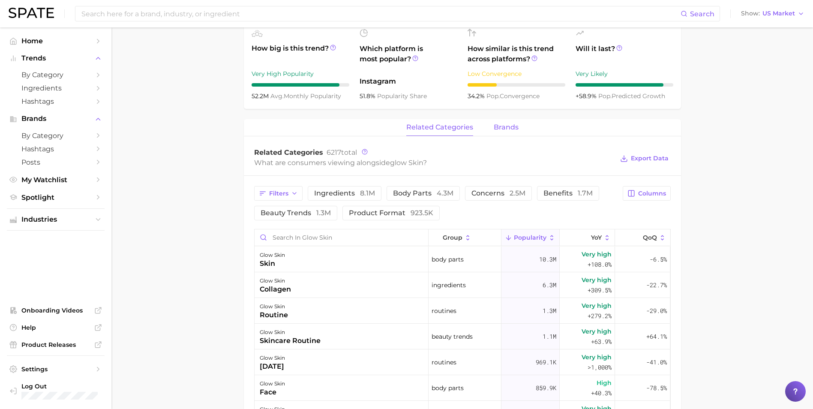
click at [512, 129] on span "brands" at bounding box center [506, 127] width 25 height 8
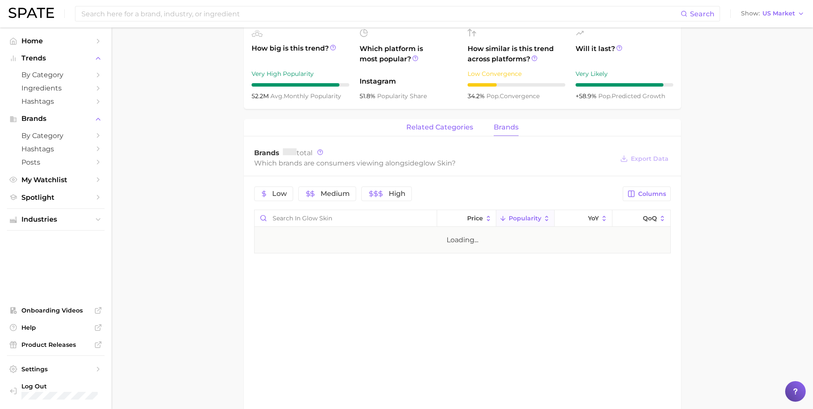
click at [463, 126] on span "related categories" at bounding box center [439, 127] width 67 height 8
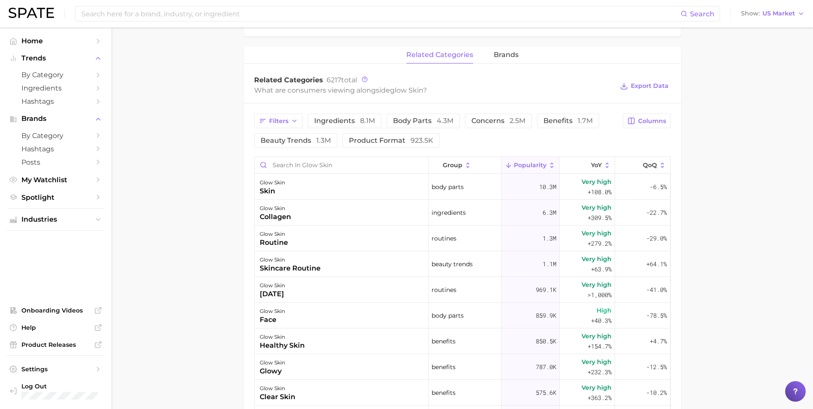
scroll to position [386, 0]
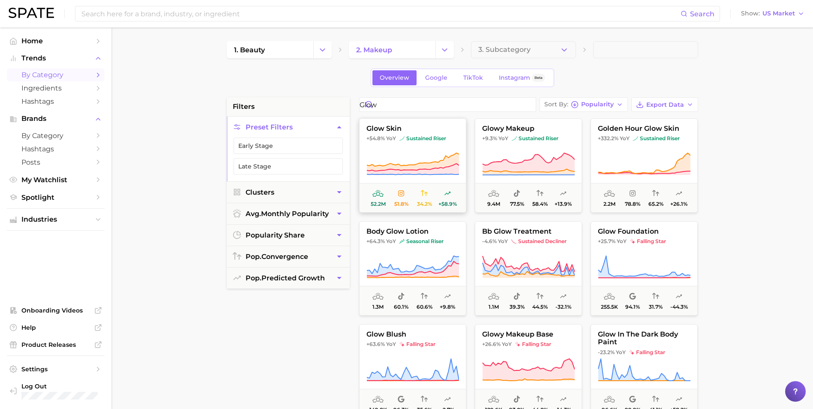
click at [446, 162] on icon at bounding box center [413, 162] width 92 height 18
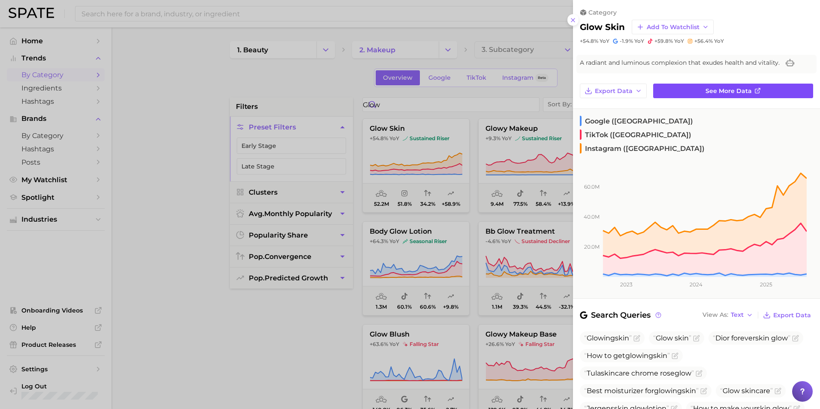
click at [708, 94] on span "See more data" at bounding box center [728, 90] width 46 height 7
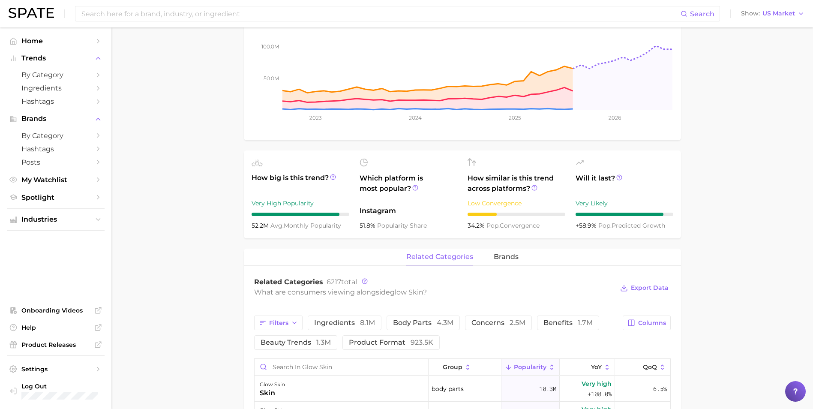
scroll to position [172, 0]
click at [498, 252] on span "brands" at bounding box center [506, 256] width 25 height 8
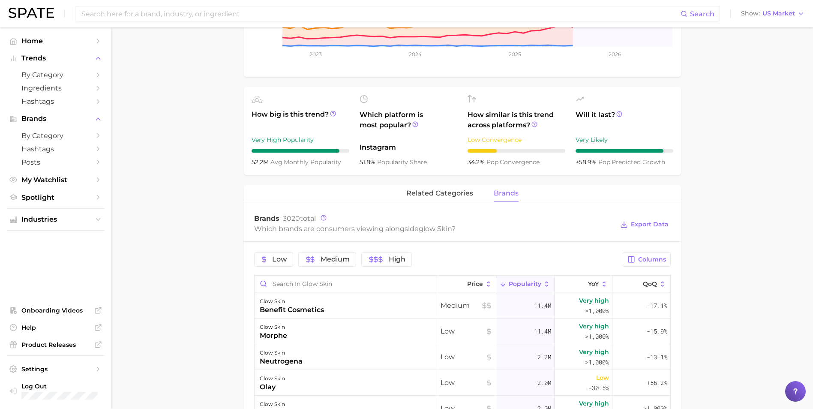
scroll to position [257, 0]
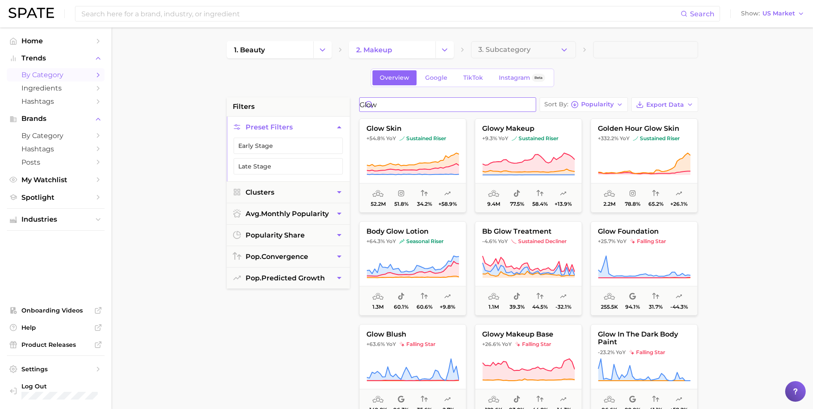
drag, startPoint x: 421, startPoint y: 102, endPoint x: 258, endPoint y: 99, distance: 163.0
click at [258, 99] on div "filters Preset Filters Early Stage Late Stage Clusters avg. monthly popularity …" at bounding box center [465, 366] width 476 height 538
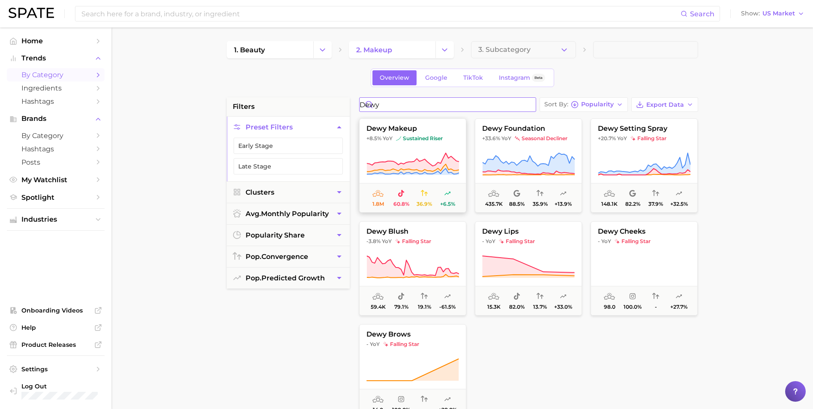
type input "dewy"
click at [428, 145] on button "dewy makeup +8.5% YoY sustained riser 1.8m 60.8% 36.9% +6.5%" at bounding box center [412, 165] width 107 height 94
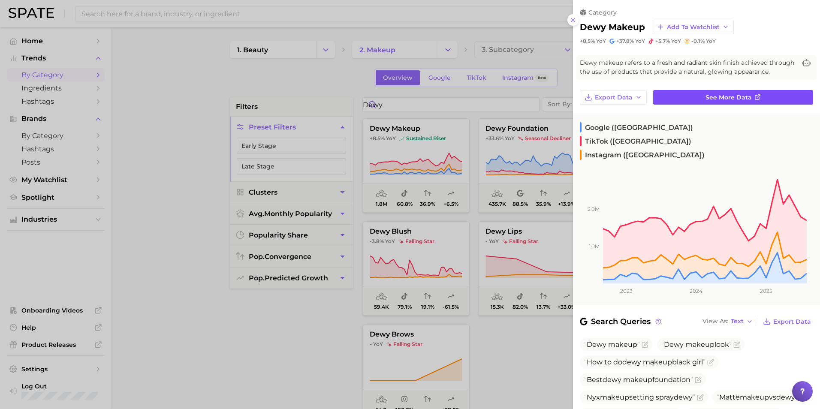
click at [705, 101] on span "See more data" at bounding box center [728, 97] width 46 height 7
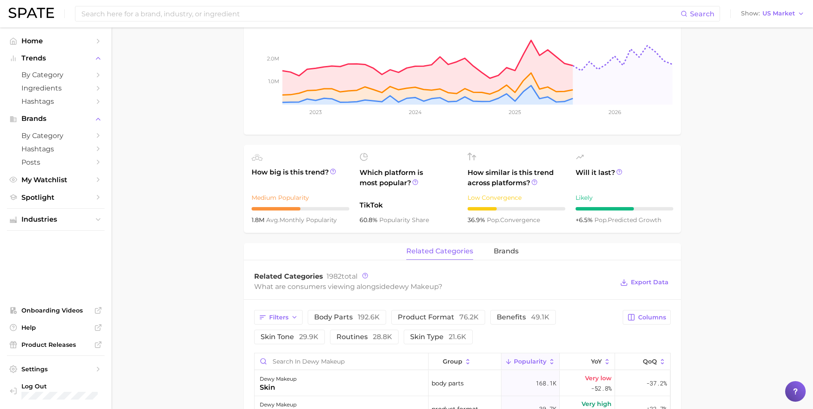
scroll to position [300, 0]
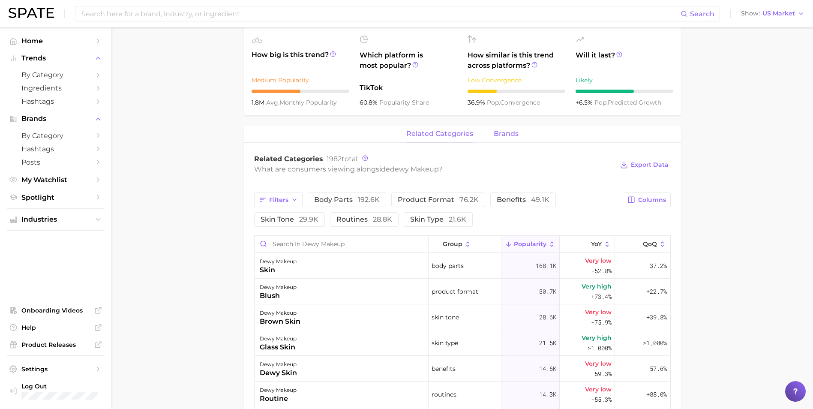
click at [503, 133] on span "brands" at bounding box center [506, 134] width 25 height 8
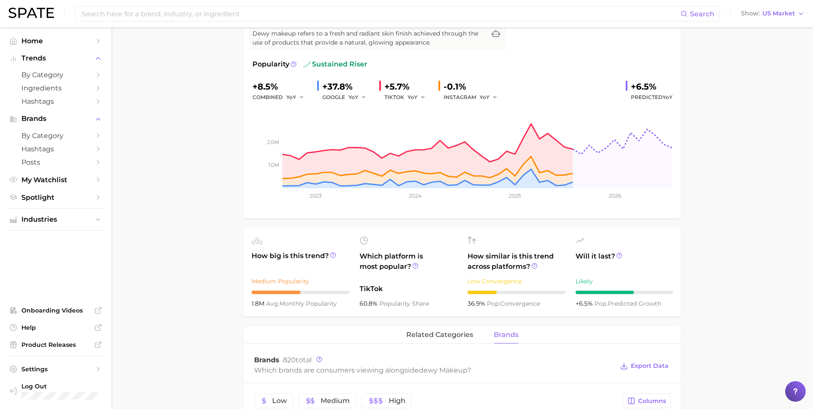
scroll to position [0, 0]
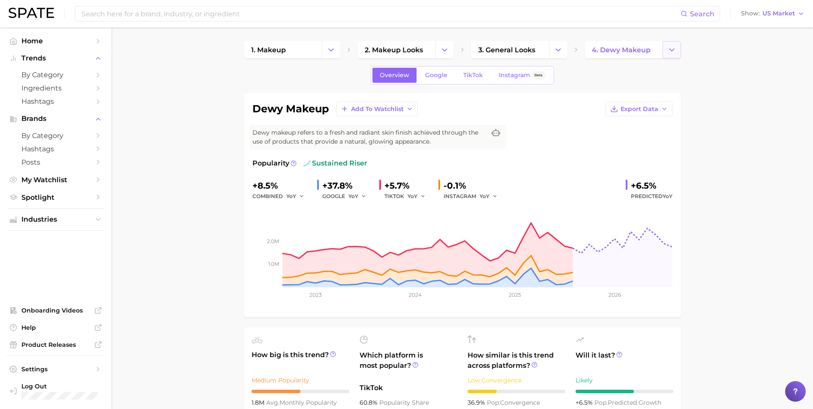
click at [677, 50] on button "Change Category" at bounding box center [672, 49] width 18 height 17
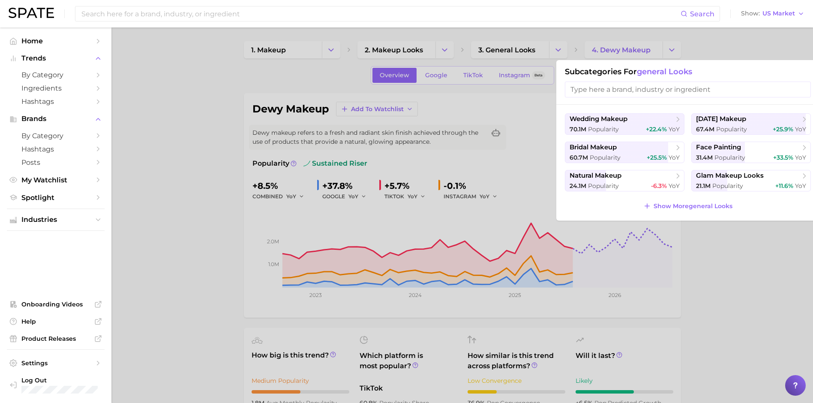
click at [666, 84] on input "search" at bounding box center [688, 89] width 246 height 16
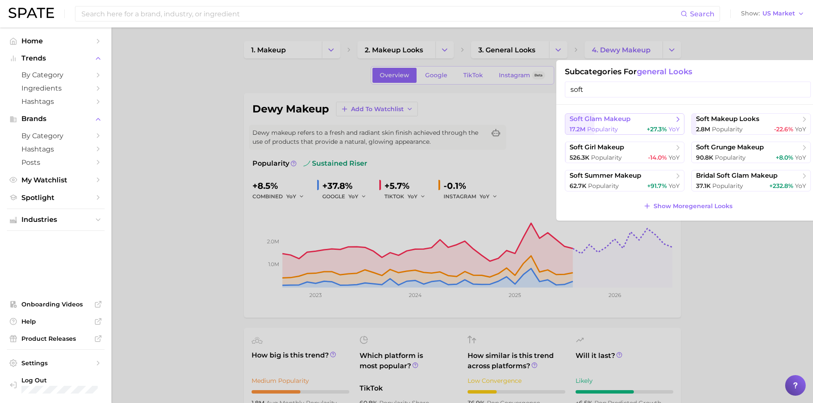
type input "soft"
click at [644, 128] on div "17.2m Popularity +27.3% YoY" at bounding box center [625, 129] width 110 height 8
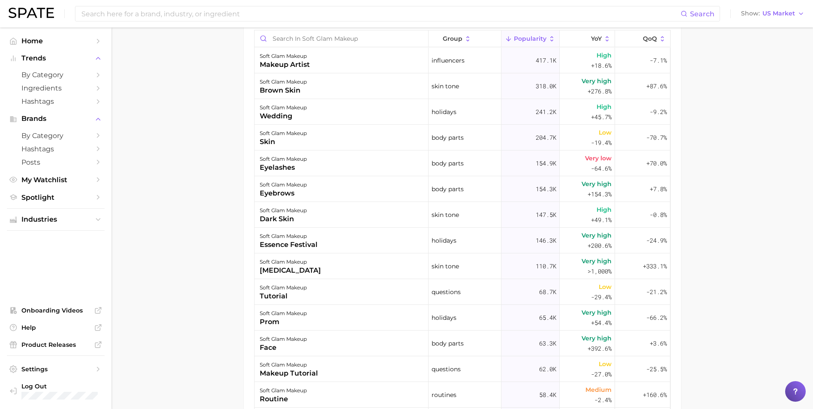
scroll to position [343, 0]
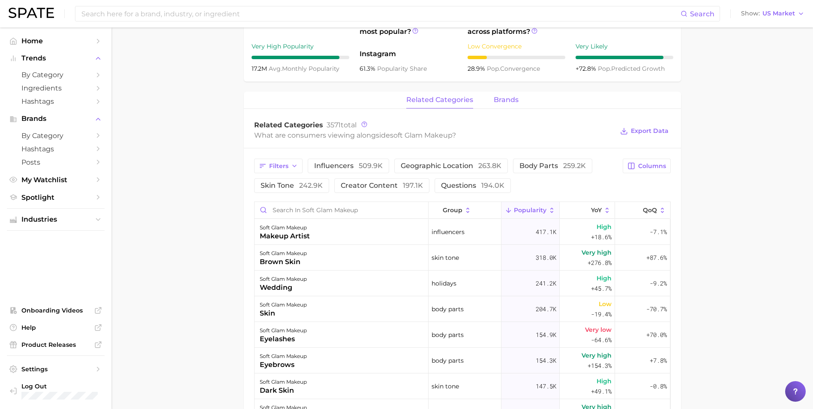
click at [502, 102] on span "brands" at bounding box center [506, 100] width 25 height 8
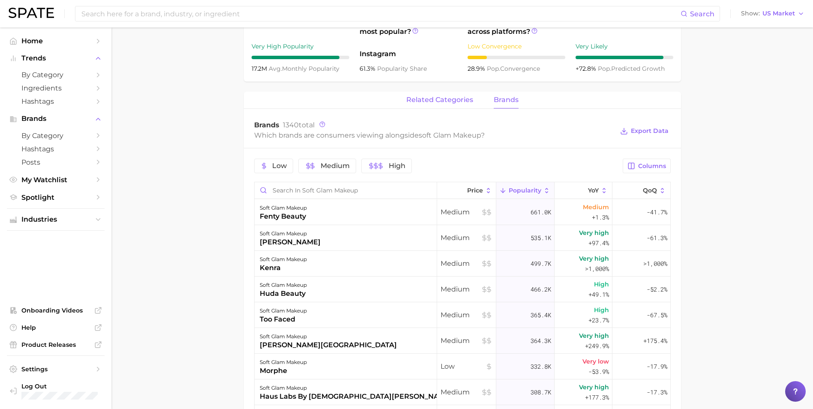
click at [463, 99] on span "related categories" at bounding box center [439, 100] width 67 height 8
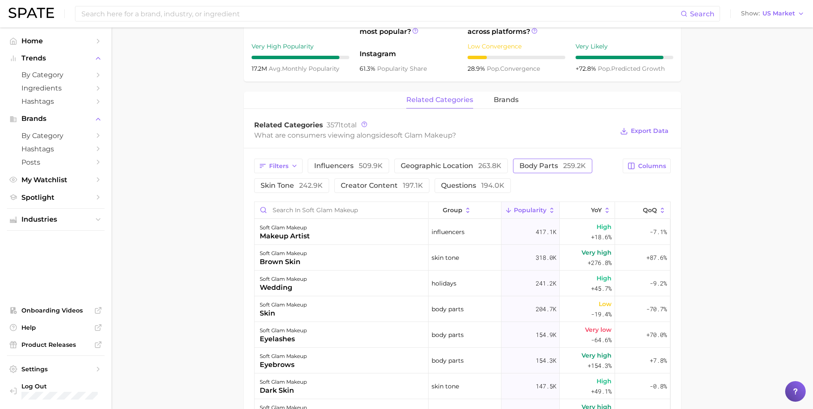
click at [531, 164] on span "body parts 259.2k" at bounding box center [553, 166] width 66 height 7
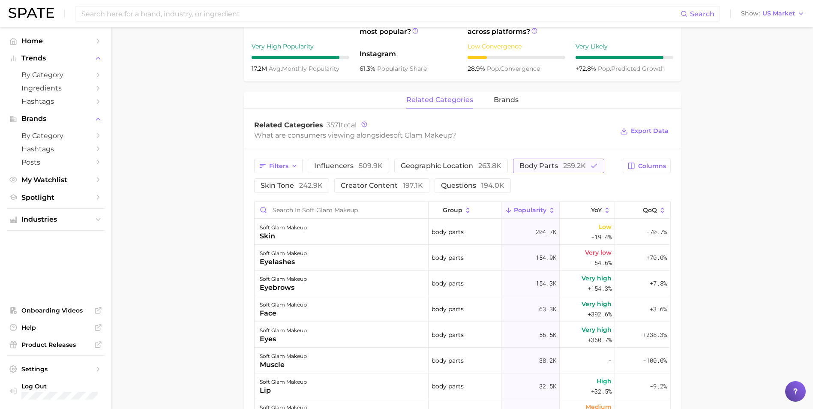
drag, startPoint x: 550, startPoint y: 170, endPoint x: 540, endPoint y: 168, distance: 10.2
click at [550, 170] on button "body parts 259.2k" at bounding box center [558, 166] width 91 height 15
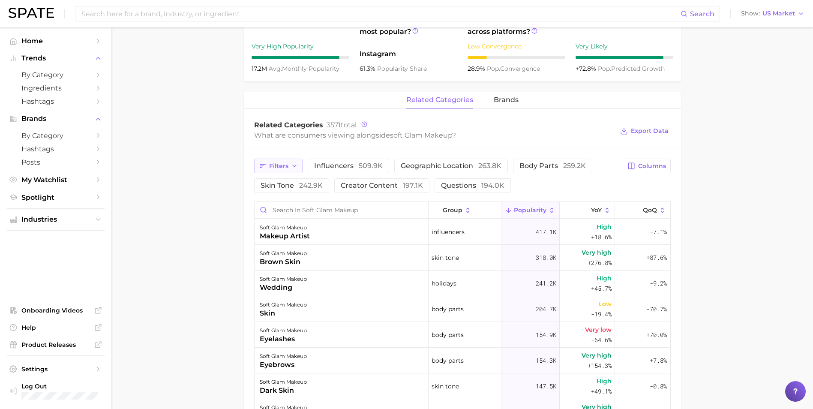
click at [285, 164] on span "Filters" at bounding box center [278, 166] width 19 height 7
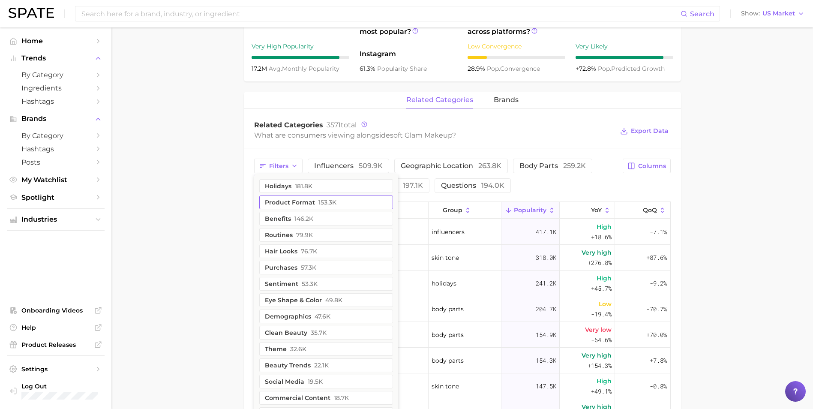
click at [310, 199] on button "product format 153.3k" at bounding box center [326, 203] width 134 height 14
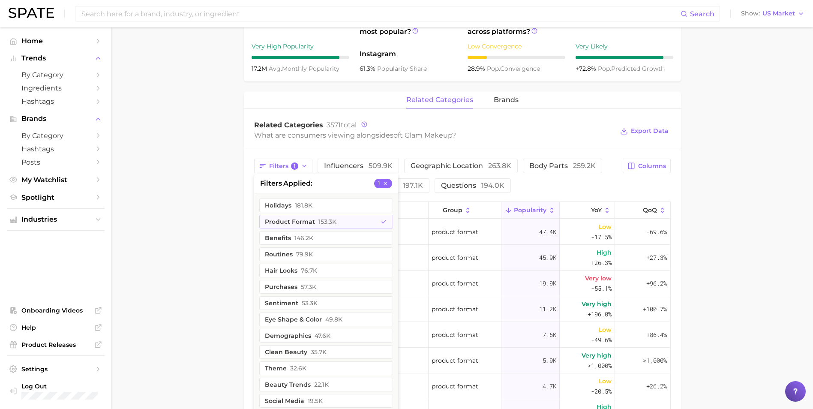
click at [208, 196] on main "1. makeup 2. makeup looks 3. general looks 4. soft glam makeup Overview Google …" at bounding box center [462, 173] width 702 height 979
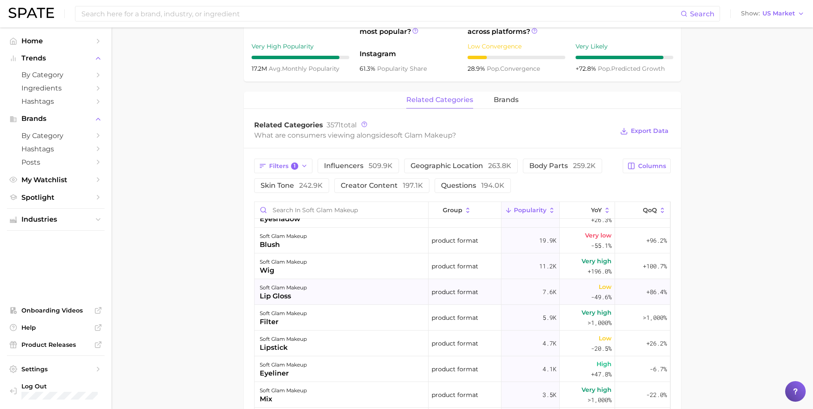
scroll to position [86, 0]
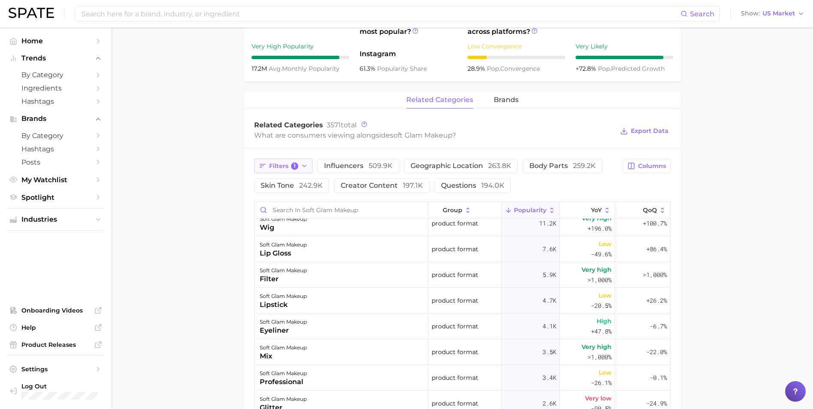
click at [305, 171] on button "Filters 1" at bounding box center [283, 166] width 59 height 15
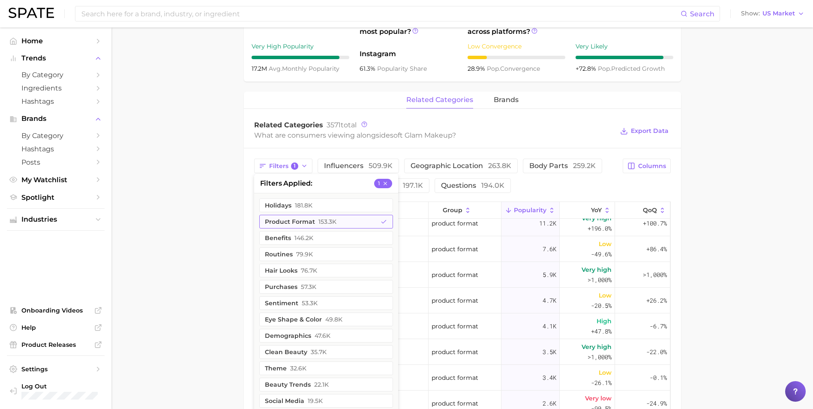
click at [328, 223] on span "153.3k" at bounding box center [328, 221] width 18 height 7
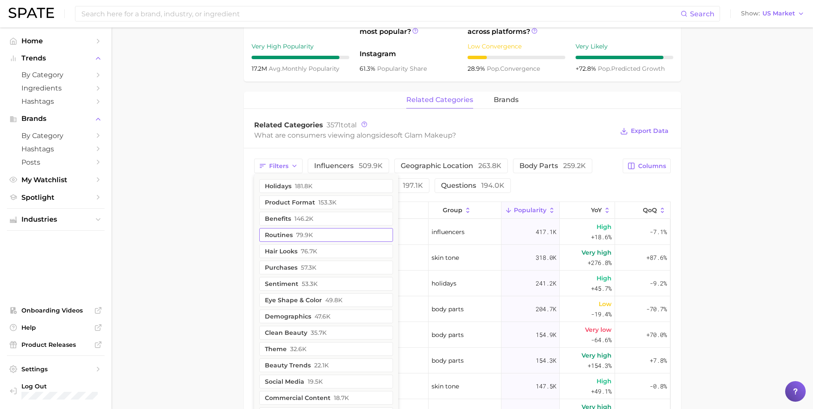
click at [329, 238] on button "routines 79.9k" at bounding box center [326, 235] width 134 height 14
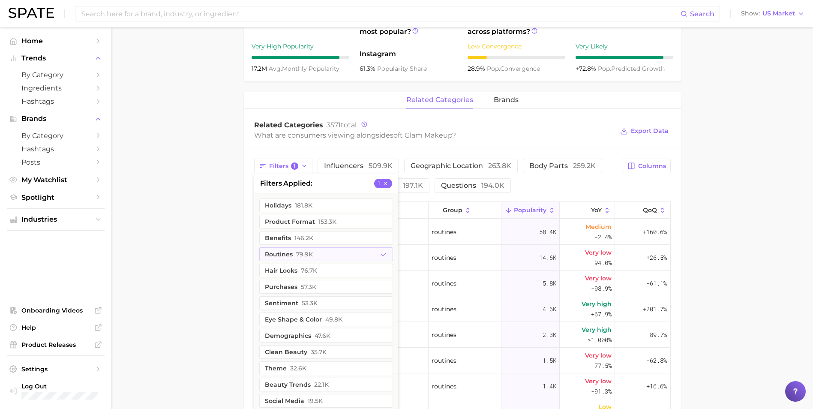
click at [136, 206] on main "1. makeup 2. makeup looks 3. general looks 4. soft glam makeup Overview Google …" at bounding box center [462, 173] width 702 height 979
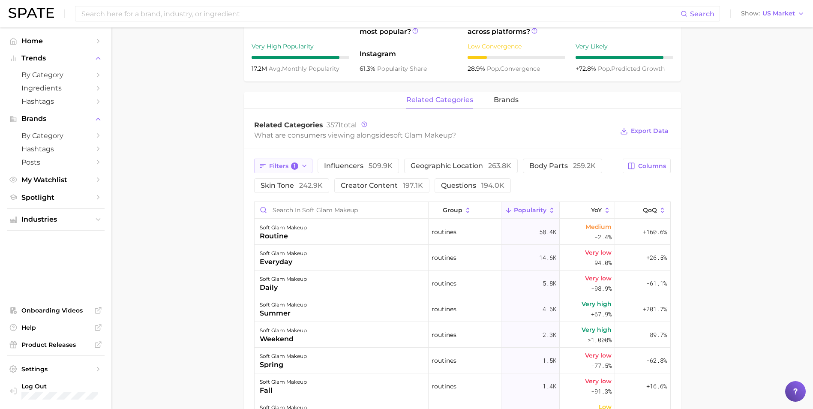
click at [291, 167] on span "1" at bounding box center [295, 167] width 8 height 8
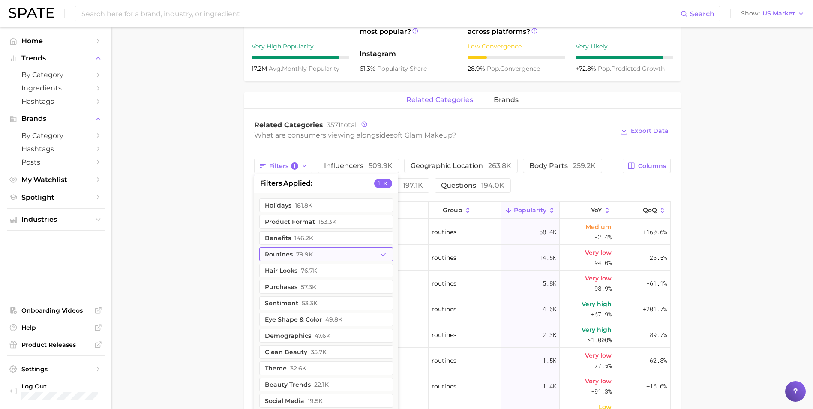
click at [312, 253] on span "79.9k" at bounding box center [304, 254] width 17 height 7
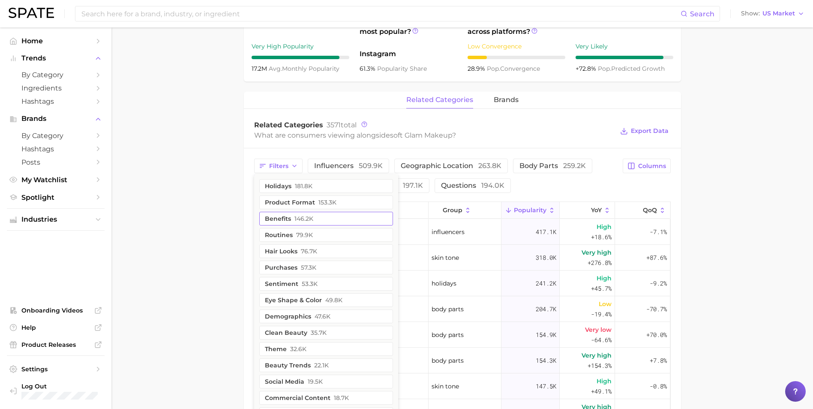
click at [324, 220] on button "benefits 146.2k" at bounding box center [326, 219] width 134 height 14
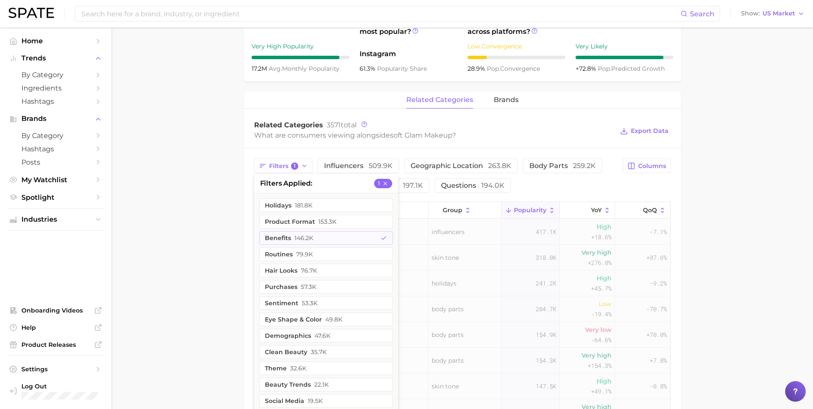
click at [188, 216] on main "1. makeup 2. makeup looks 3. general looks 4. soft glam makeup Overview Google …" at bounding box center [462, 173] width 702 height 979
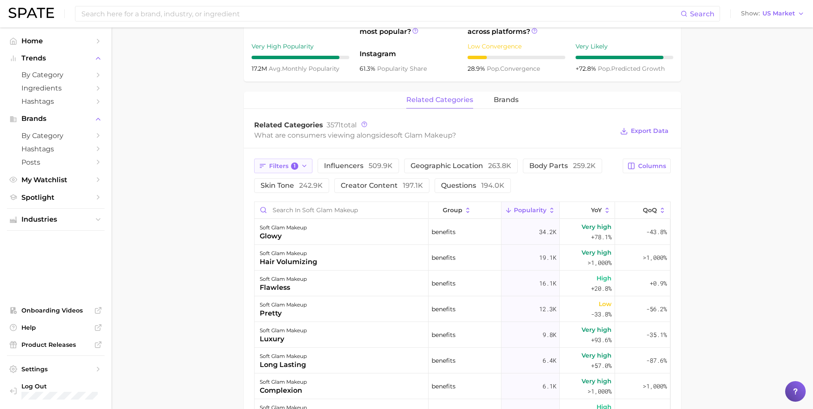
click at [304, 166] on polyline "button" at bounding box center [304, 166] width 3 height 2
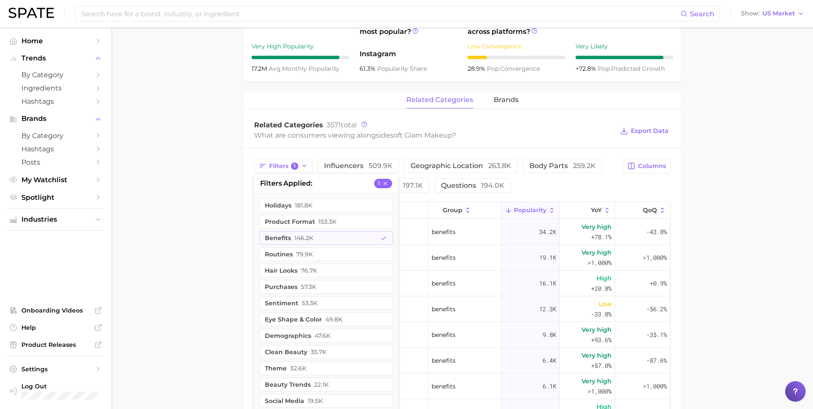
click at [184, 184] on main "1. makeup 2. makeup looks 3. general looks 4. soft glam makeup Overview Google …" at bounding box center [462, 173] width 702 height 979
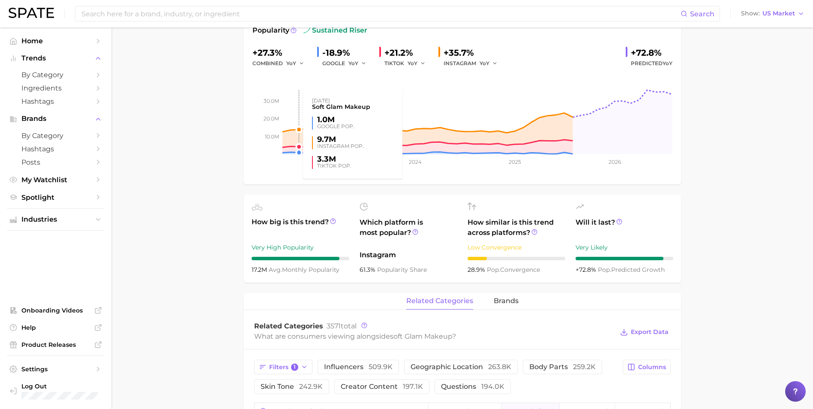
scroll to position [257, 0]
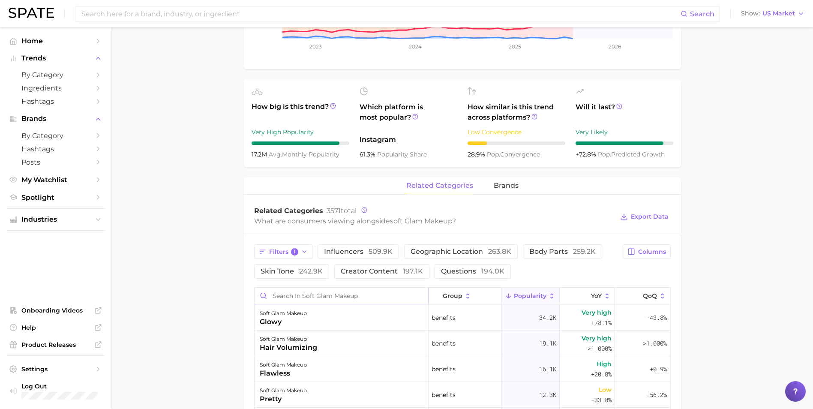
click at [344, 297] on input "Search in soft glam makeup" at bounding box center [342, 296] width 174 height 16
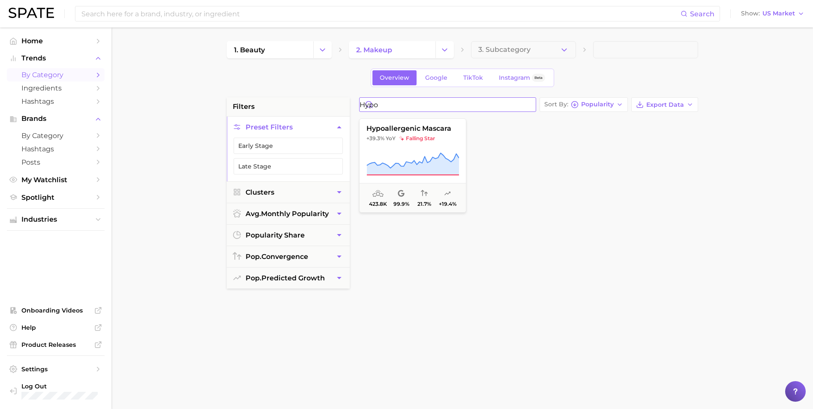
drag, startPoint x: 411, startPoint y: 108, endPoint x: 354, endPoint y: 107, distance: 57.0
click at [354, 107] on div "filters Preset Filters Early Stage Late Stage Clusters avg. monthly popularity …" at bounding box center [465, 366] width 476 height 538
type input "s"
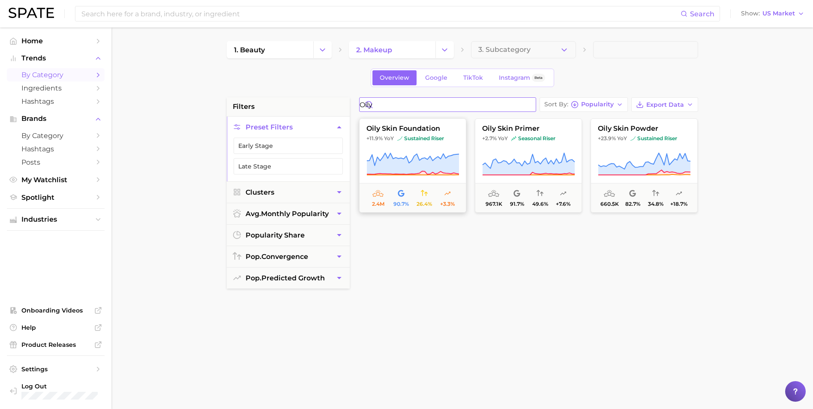
type input "oily"
click at [424, 135] on span "sustained riser" at bounding box center [420, 138] width 47 height 7
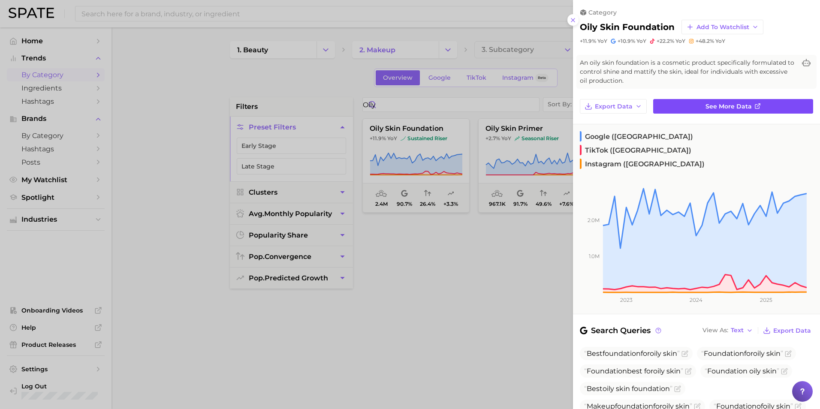
click at [714, 108] on span "See more data" at bounding box center [728, 106] width 46 height 7
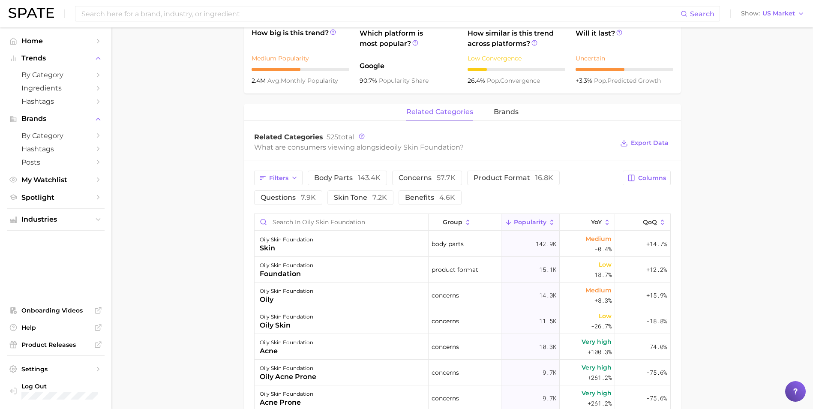
scroll to position [343, 0]
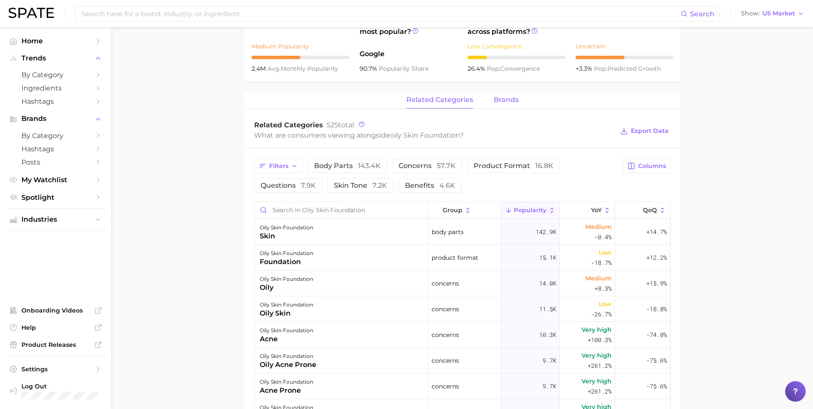
click at [499, 100] on span "brands" at bounding box center [506, 100] width 25 height 8
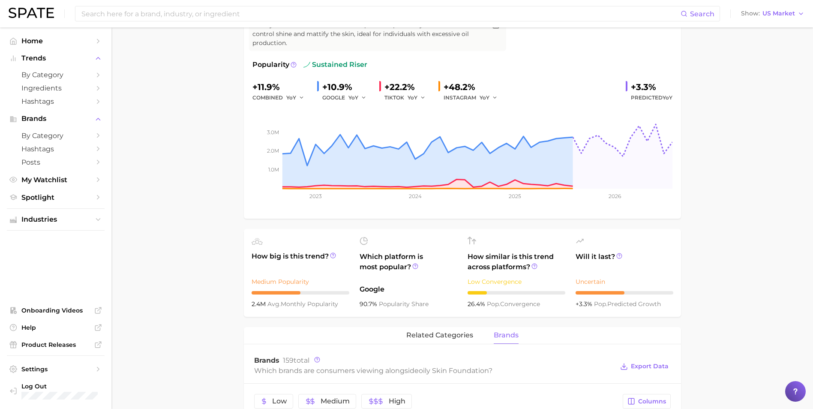
scroll to position [0, 0]
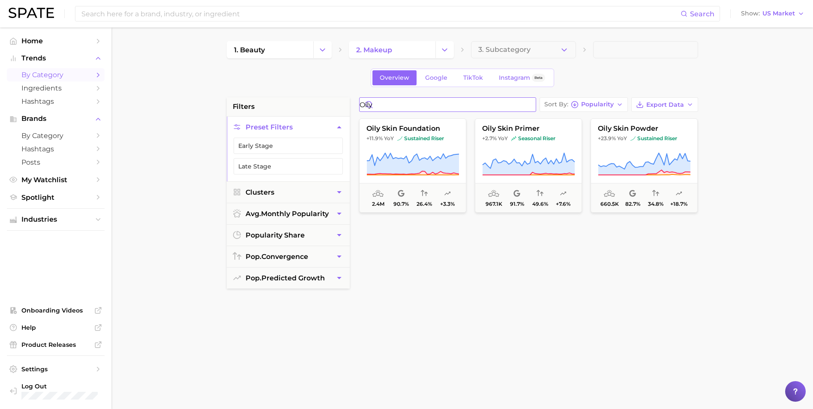
click at [433, 107] on input "oily" at bounding box center [448, 105] width 176 height 14
type input "o"
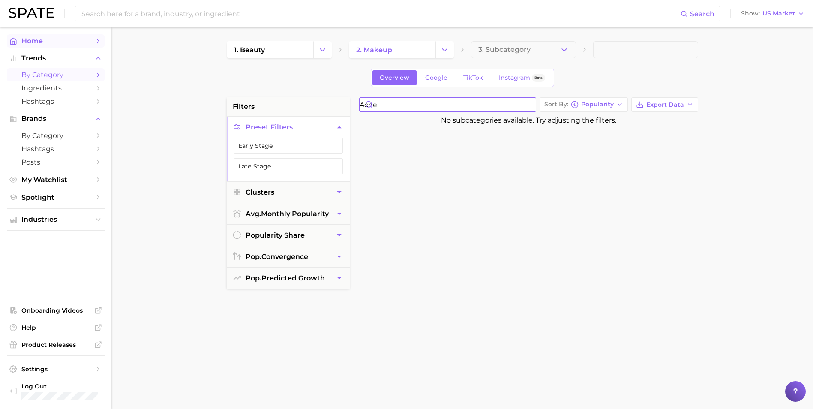
type input "acne"
click at [68, 37] on span "Home" at bounding box center [55, 41] width 69 height 8
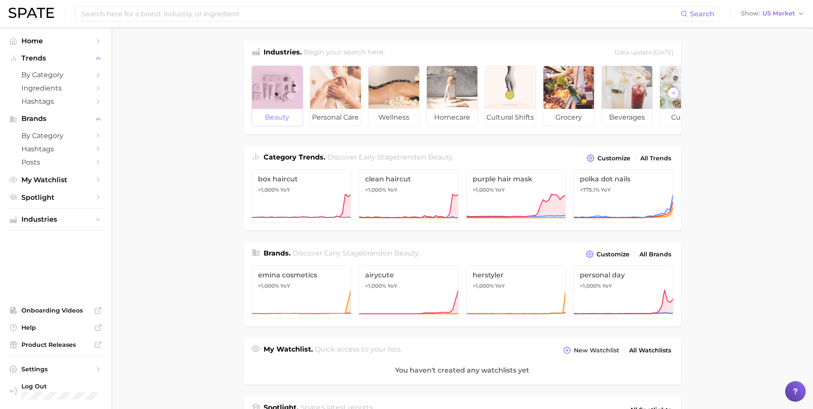
click at [277, 88] on div at bounding box center [277, 87] width 51 height 43
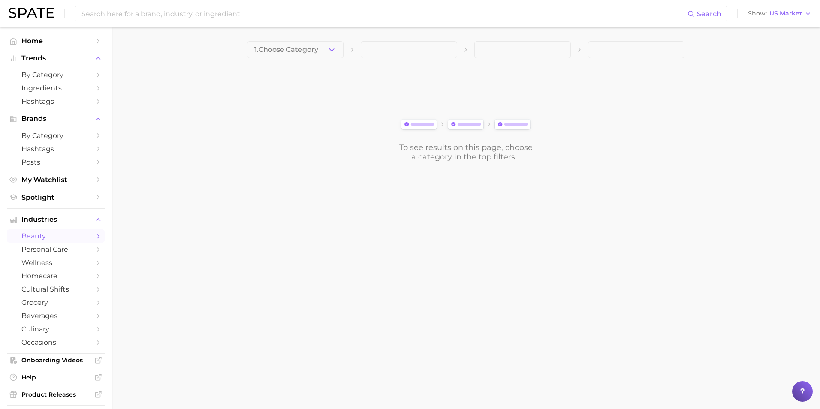
click at [295, 50] on span "1. Choose Category" at bounding box center [286, 50] width 64 height 8
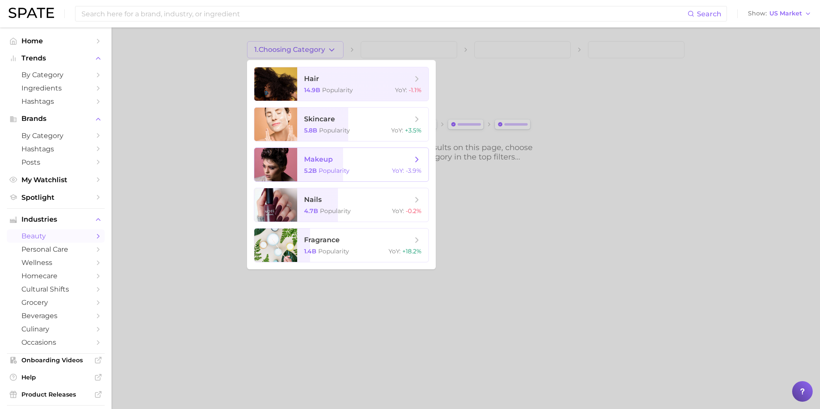
click at [349, 153] on span "makeup 5.2b Popularity YoY : -3.9%" at bounding box center [362, 164] width 131 height 33
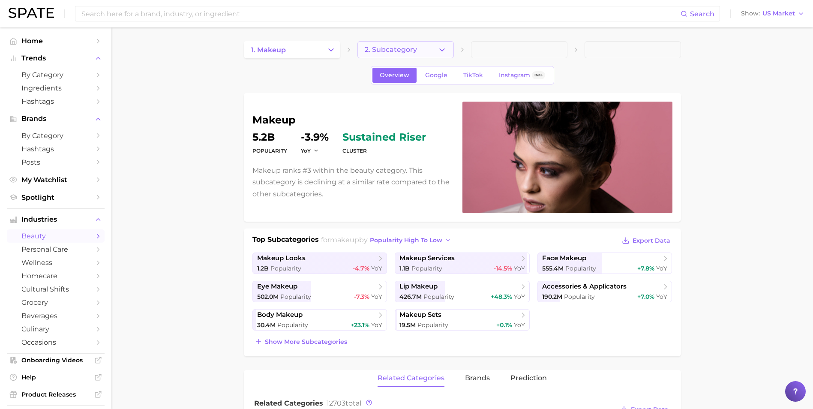
click at [434, 51] on button "2. Subcategory" at bounding box center [406, 49] width 96 height 17
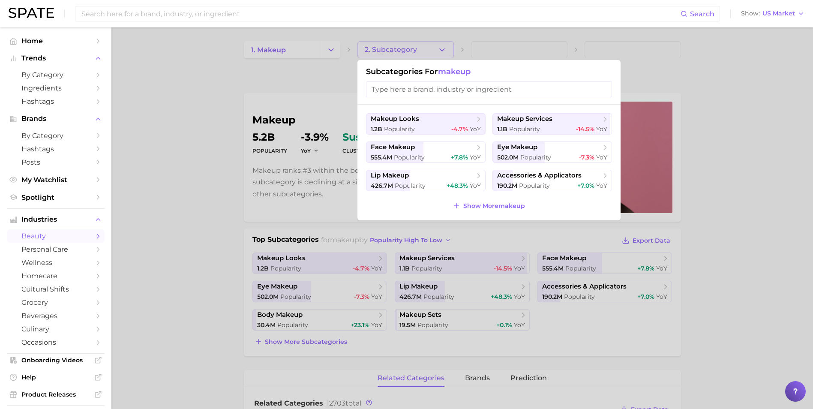
click at [141, 127] on div at bounding box center [406, 204] width 813 height 409
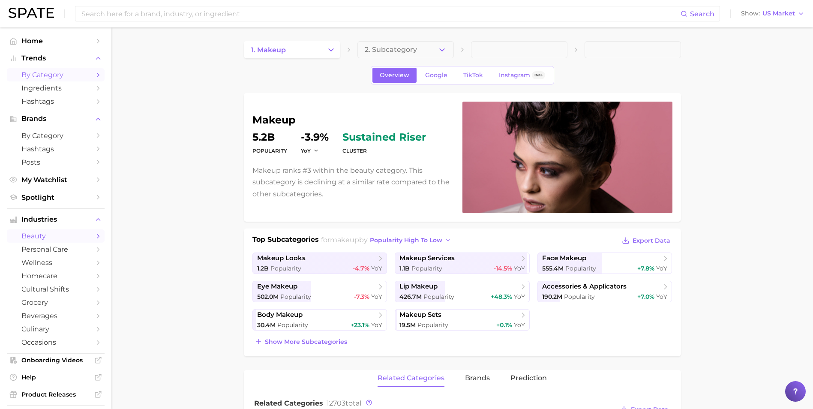
click at [71, 75] on span "by Category" at bounding box center [55, 75] width 69 height 8
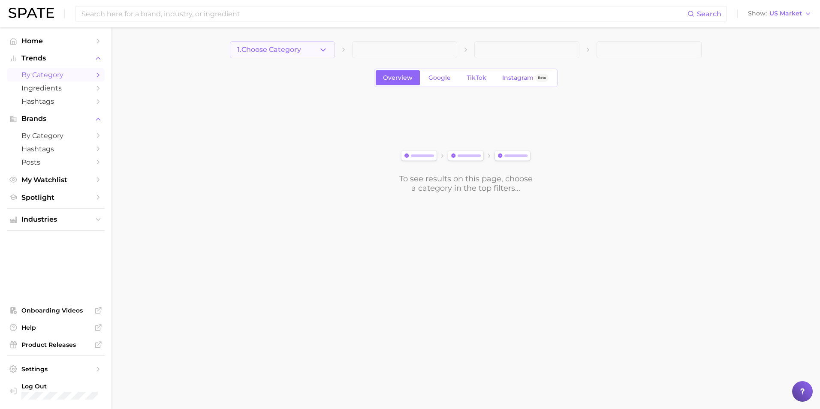
click at [325, 51] on icon "button" at bounding box center [323, 49] width 9 height 9
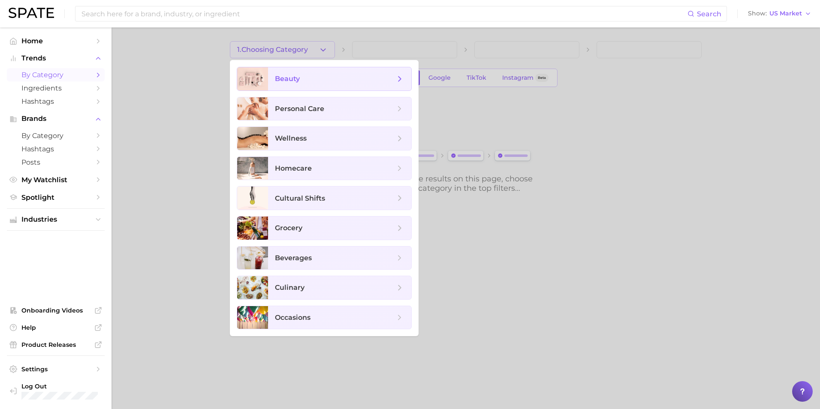
click at [333, 75] on span "beauty" at bounding box center [335, 78] width 120 height 9
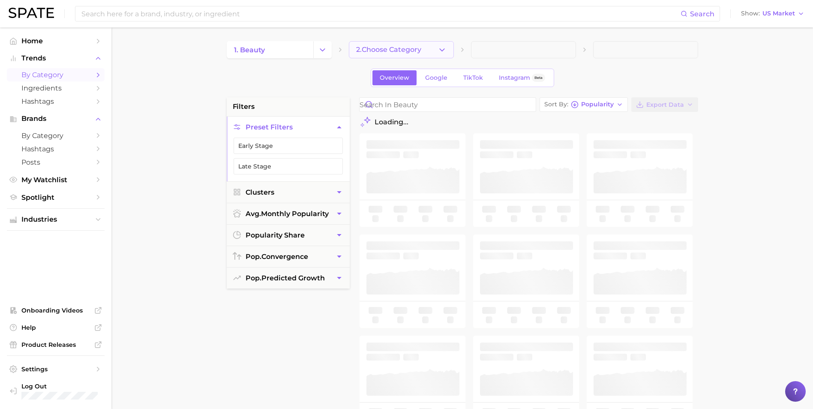
click at [377, 50] on span "2. Choose Category" at bounding box center [388, 50] width 65 height 8
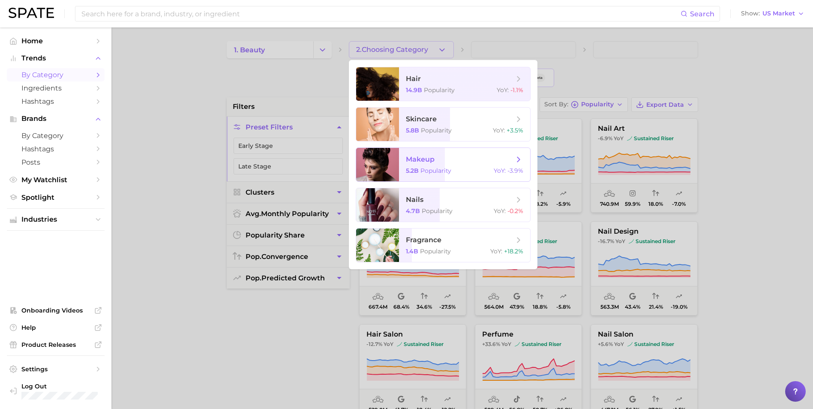
click at [468, 156] on span "makeup" at bounding box center [460, 159] width 108 height 9
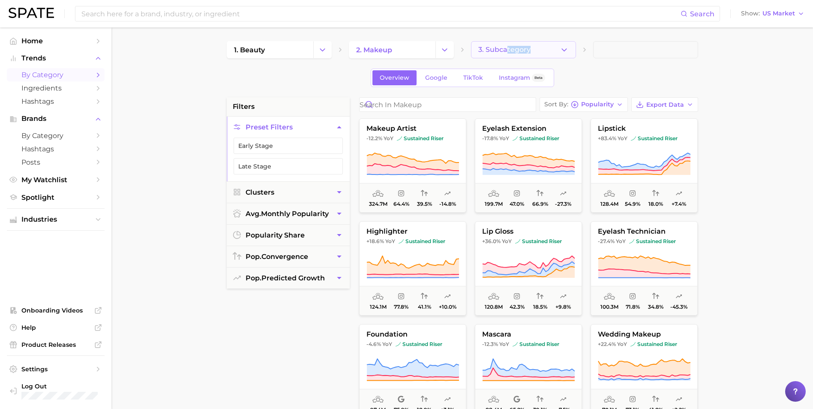
click at [508, 55] on div "1. beauty 2. makeup 3. Subcategory Overview Google TikTok Instagram Beta filter…" at bounding box center [463, 338] width 472 height 594
click at [508, 53] on span "3. Subcategory" at bounding box center [505, 50] width 52 height 8
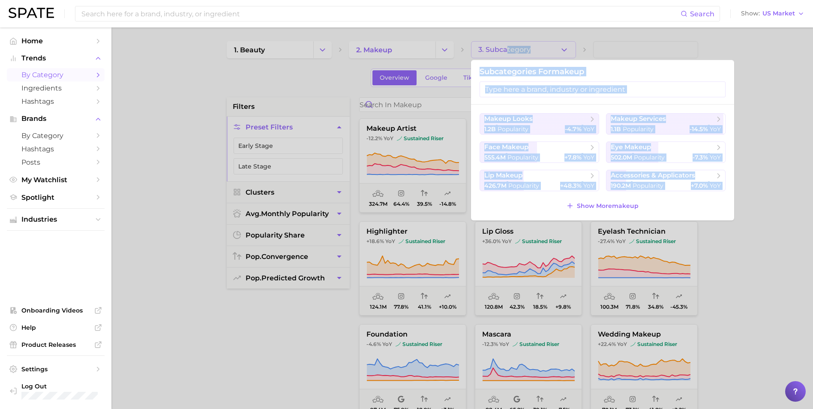
click at [345, 90] on div at bounding box center [406, 204] width 813 height 409
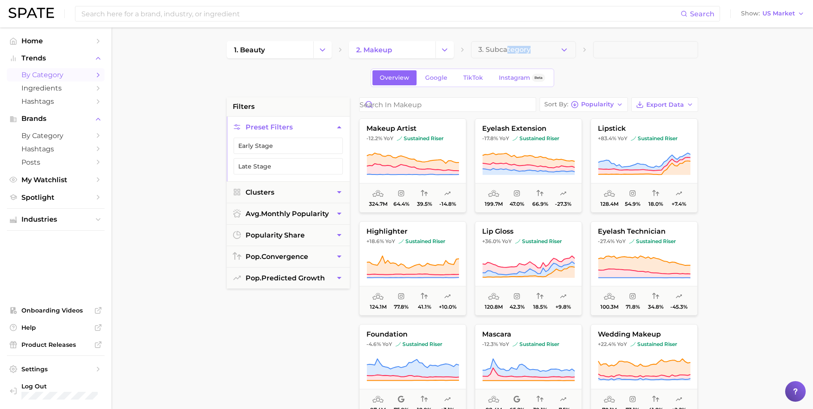
click at [586, 71] on div "Overview Google TikTok Instagram Beta" at bounding box center [463, 78] width 472 height 18
click at [426, 107] on input "Search in makeup" at bounding box center [448, 105] width 176 height 14
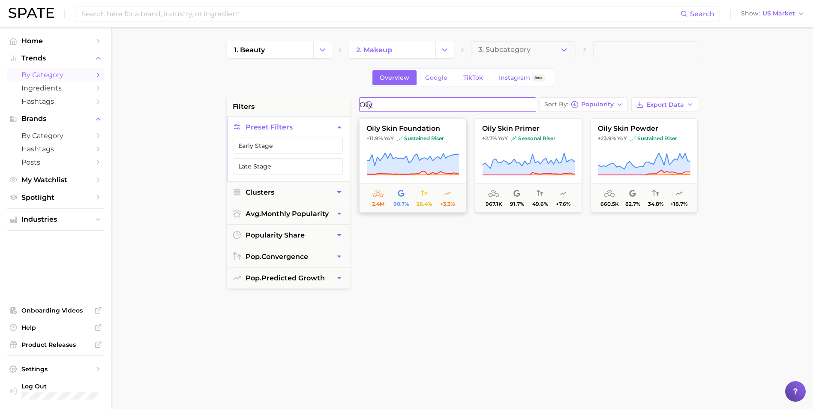
type input "oily"
click at [424, 142] on span "sustained riser" at bounding box center [420, 138] width 47 height 7
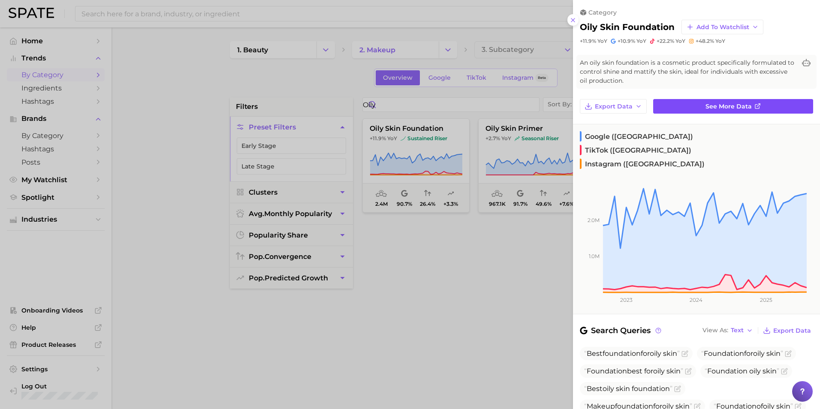
click at [720, 108] on span "See more data" at bounding box center [728, 106] width 46 height 7
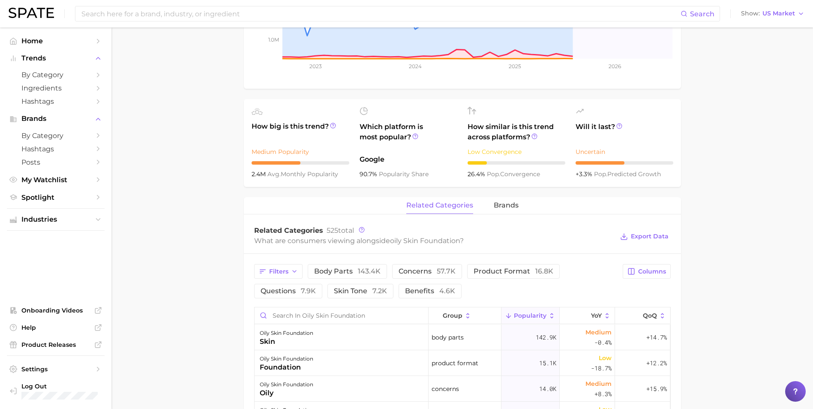
scroll to position [300, 0]
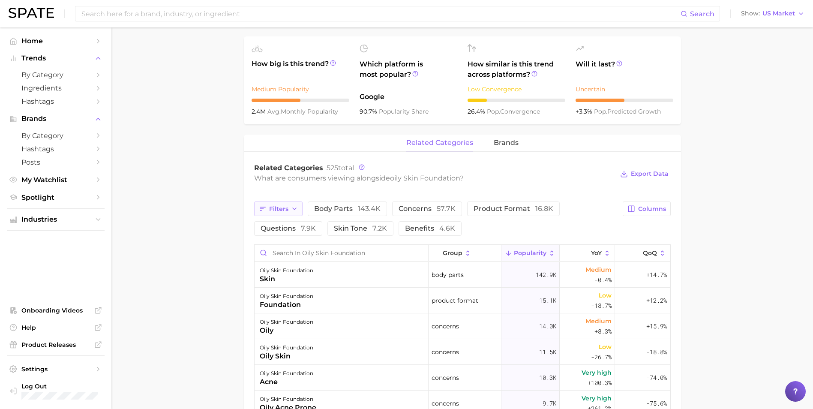
click at [295, 209] on polyline "button" at bounding box center [294, 209] width 3 height 2
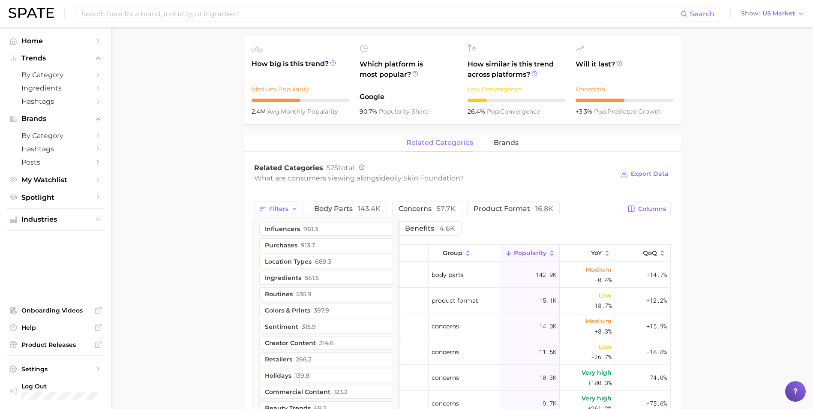
click at [226, 219] on main "1. makeup 2. face makeup 3. foundation & base products 4. oily skin foundation …" at bounding box center [462, 216] width 702 height 979
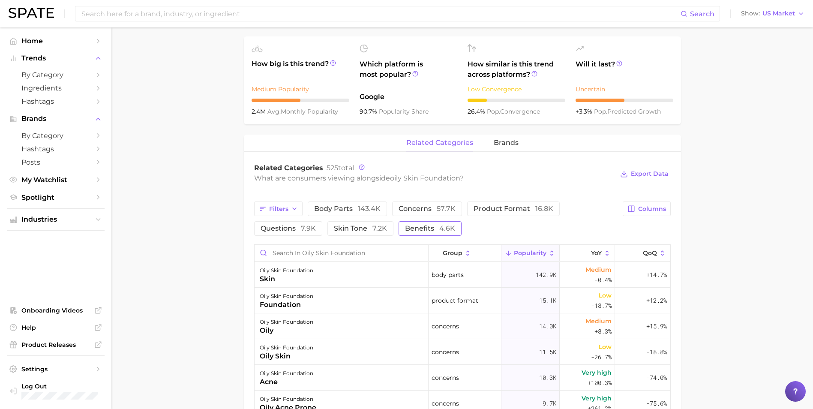
click at [426, 229] on span "benefits 4.6k" at bounding box center [430, 228] width 50 height 7
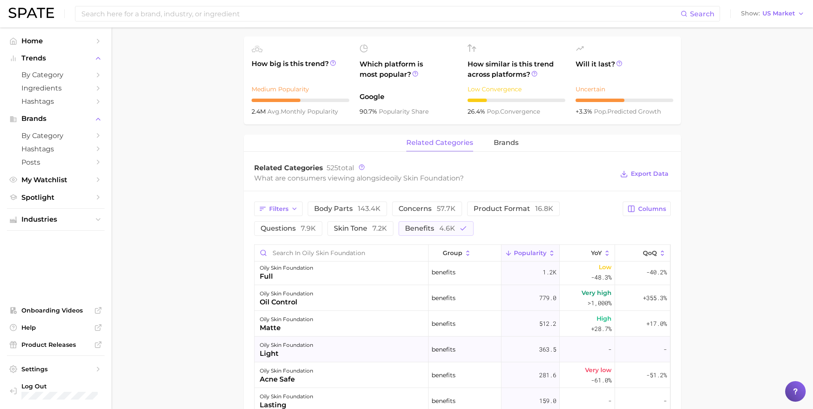
scroll to position [43, 0]
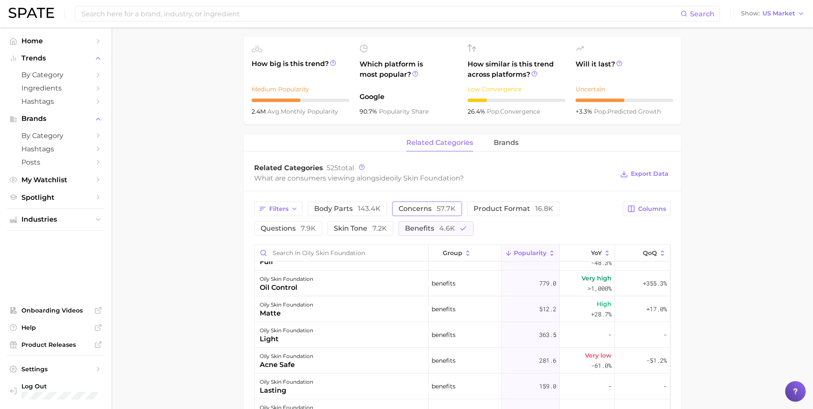
click at [416, 209] on span "concerns 57.7k" at bounding box center [427, 208] width 57 height 7
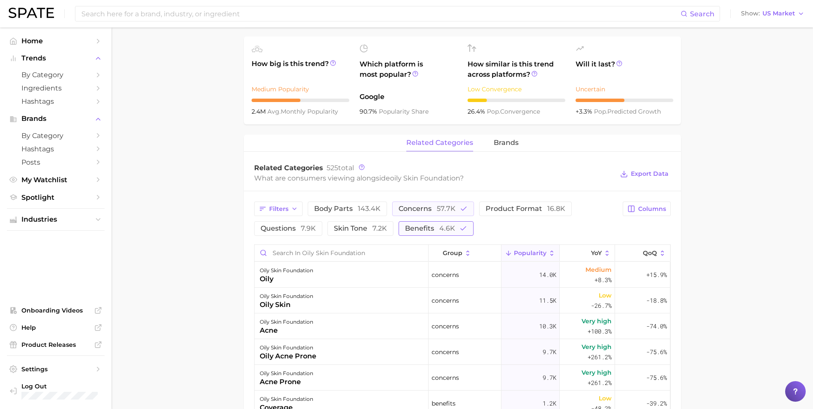
click at [431, 225] on span "benefits 4.6k" at bounding box center [430, 228] width 50 height 7
click at [483, 204] on button "product format 16.8k" at bounding box center [525, 209] width 93 height 15
click at [426, 205] on span "concerns 57.7k" at bounding box center [427, 208] width 57 height 7
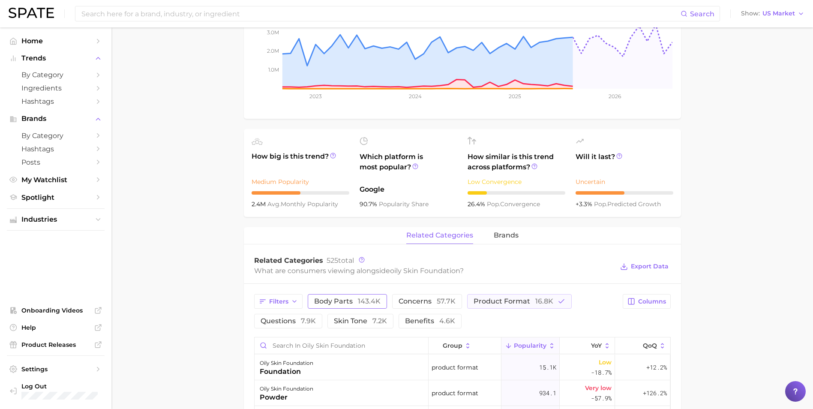
scroll to position [214, 0]
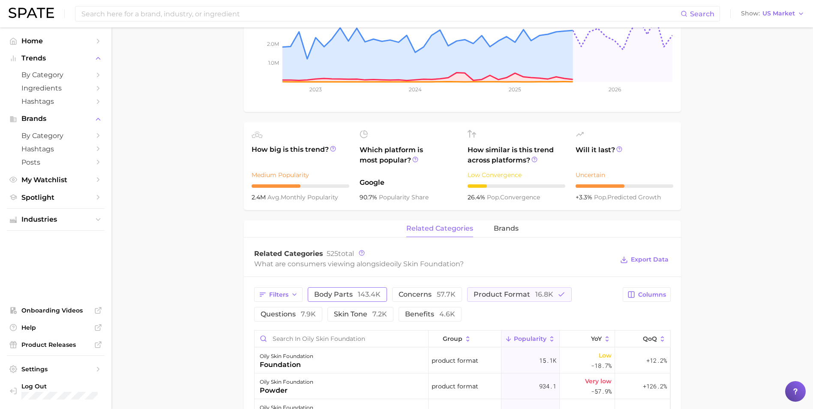
click at [330, 297] on span "body parts 143.4k" at bounding box center [347, 294] width 66 height 7
click at [529, 296] on span "product format 16.8k" at bounding box center [526, 294] width 80 height 7
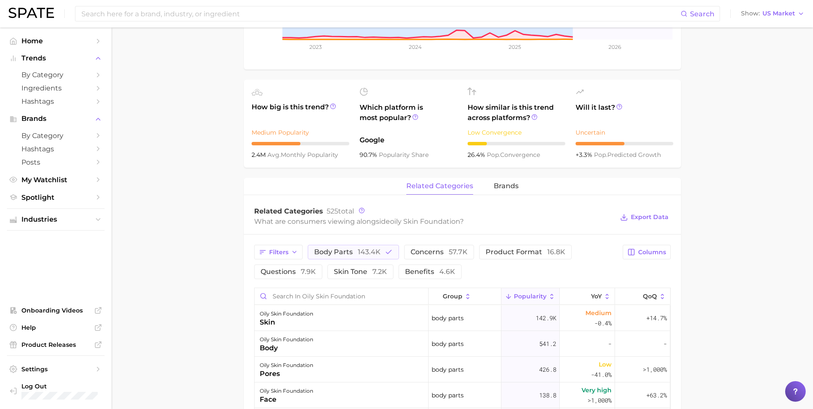
scroll to position [257, 0]
click at [359, 251] on span "143.4k" at bounding box center [369, 251] width 23 height 8
click at [290, 251] on button "Filters" at bounding box center [278, 251] width 48 height 15
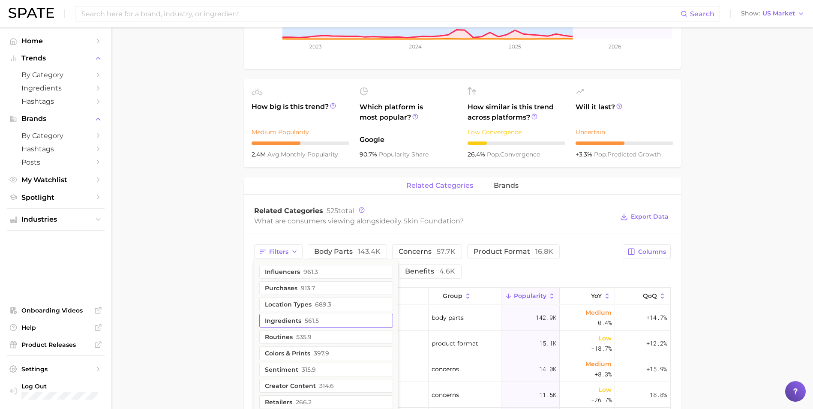
click at [316, 321] on span "561.5" at bounding box center [312, 320] width 14 height 7
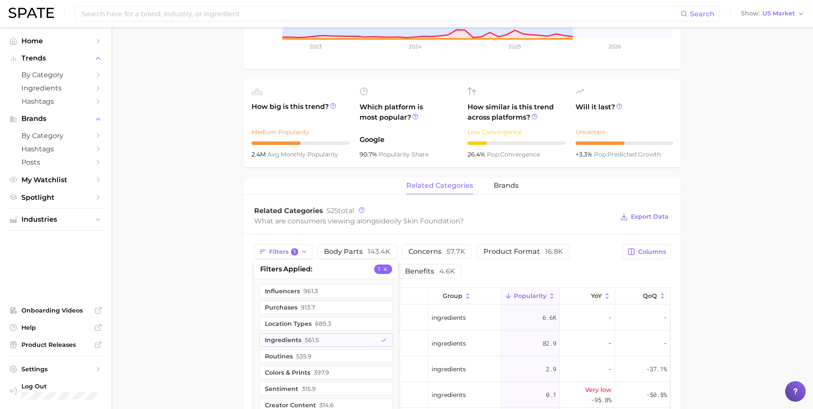
click at [187, 309] on main "1. makeup 2. face makeup 3. foundation & base products 4. oily skin foundation …" at bounding box center [462, 172] width 702 height 804
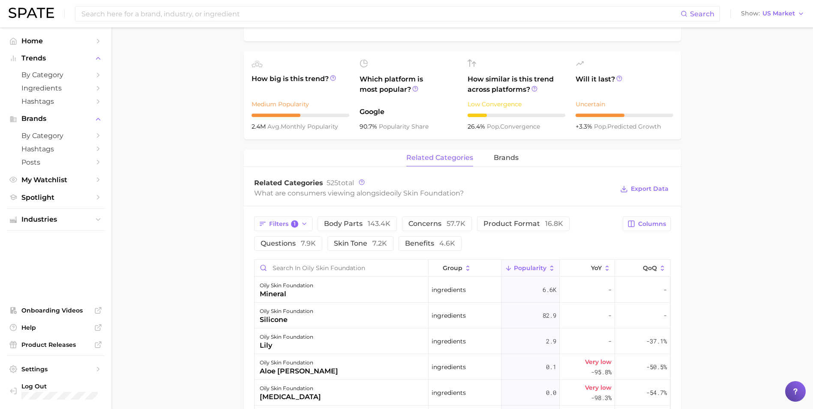
scroll to position [300, 0]
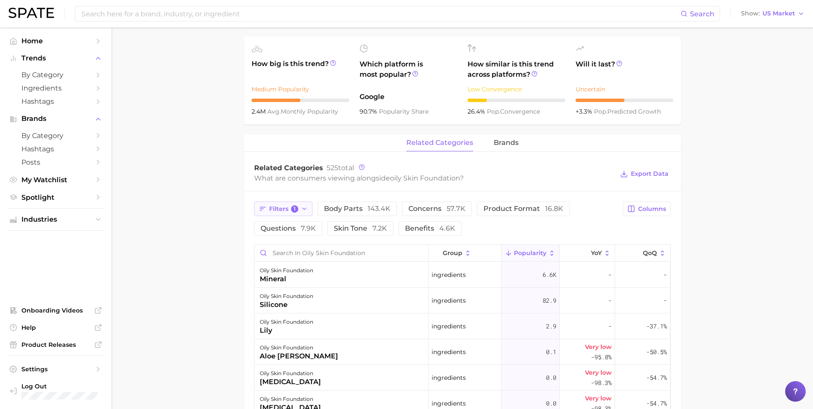
click at [307, 208] on icon "button" at bounding box center [304, 208] width 7 height 7
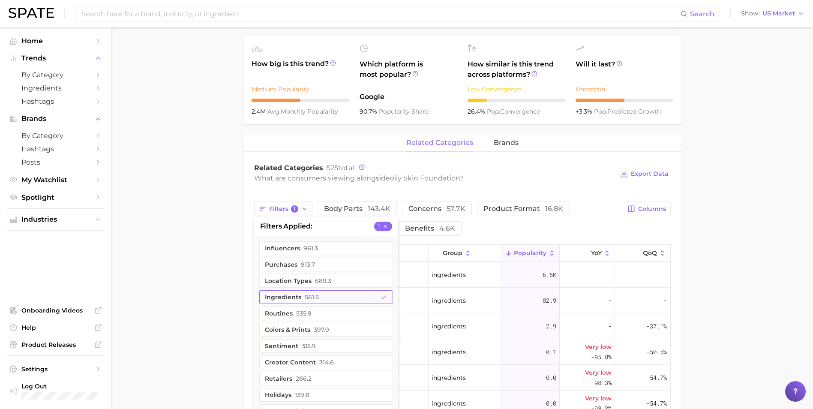
click at [332, 299] on button "ingredients 561.5" at bounding box center [326, 297] width 134 height 14
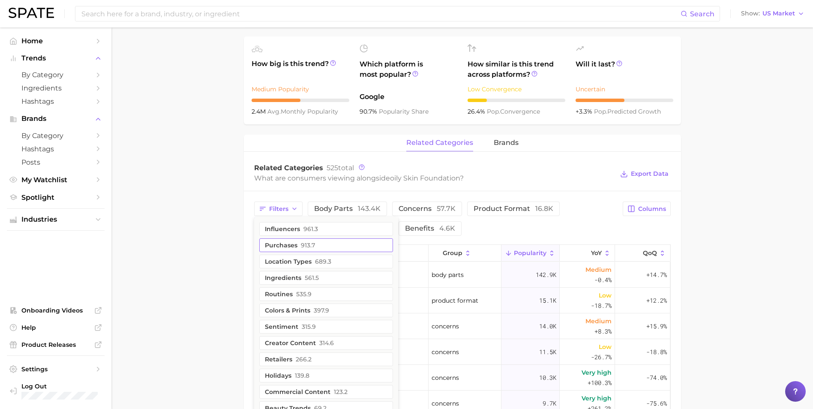
click at [339, 244] on button "purchases 913.7" at bounding box center [326, 245] width 134 height 14
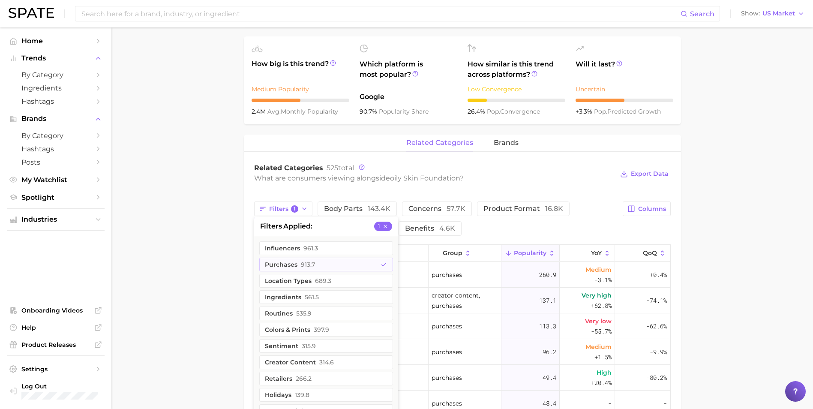
click at [182, 250] on main "1. makeup 2. face makeup 3. foundation & base products 4. oily skin foundation …" at bounding box center [462, 216] width 702 height 979
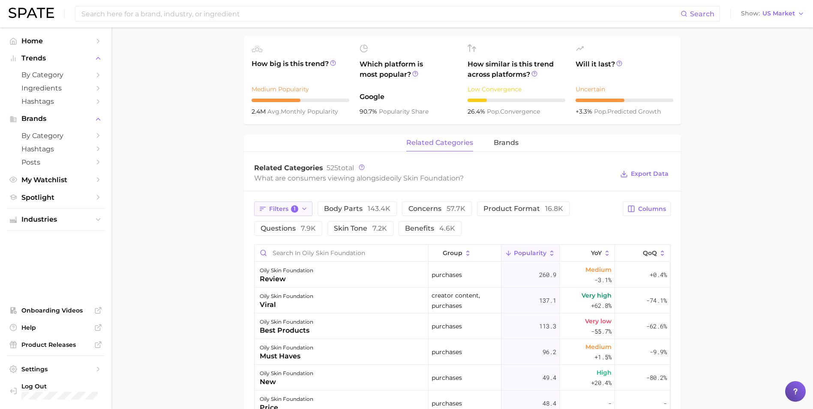
click at [307, 208] on icon "button" at bounding box center [304, 208] width 7 height 7
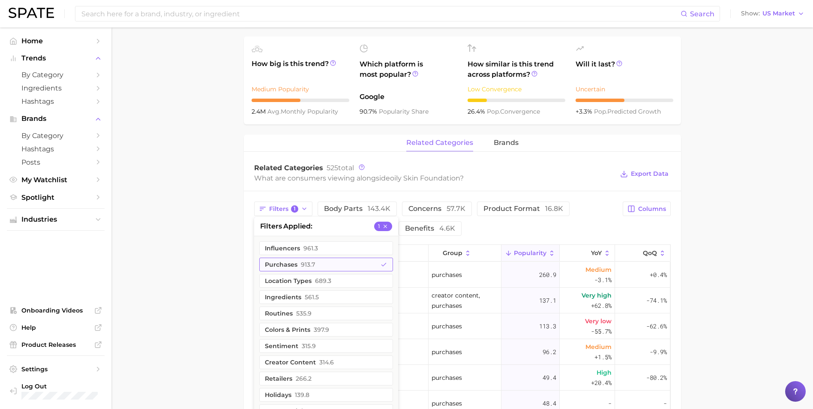
click at [324, 265] on button "purchases 913.7" at bounding box center [326, 265] width 134 height 14
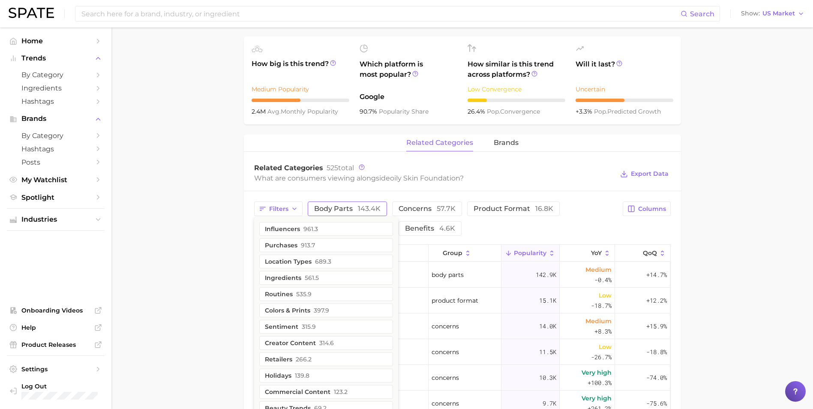
click at [354, 211] on span "body parts 143.4k" at bounding box center [347, 208] width 66 height 7
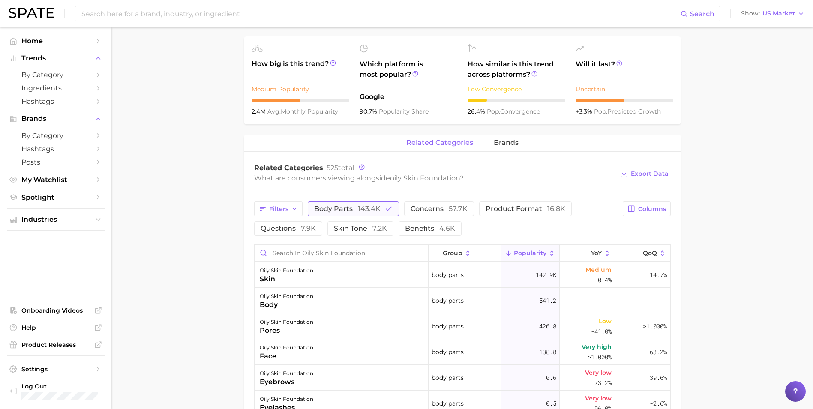
click at [376, 210] on span "143.4k" at bounding box center [369, 209] width 23 height 8
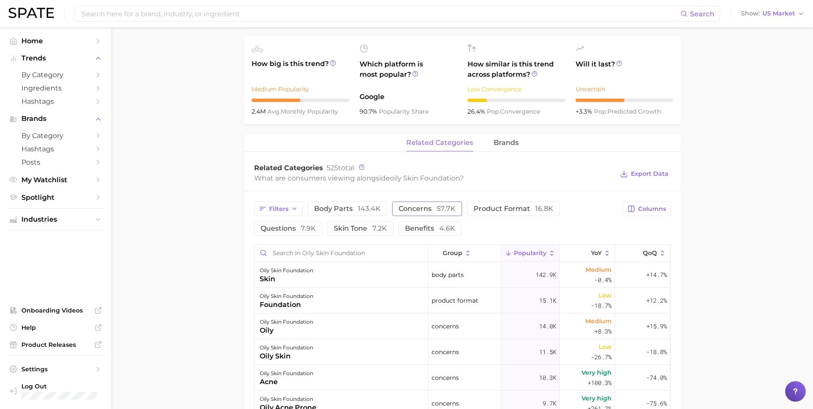
click at [410, 207] on span "concerns 57.7k" at bounding box center [427, 208] width 57 height 7
click at [410, 206] on span "concerns 57.7k" at bounding box center [427, 208] width 57 height 7
click at [490, 207] on span "product format 16.8k" at bounding box center [514, 208] width 80 height 7
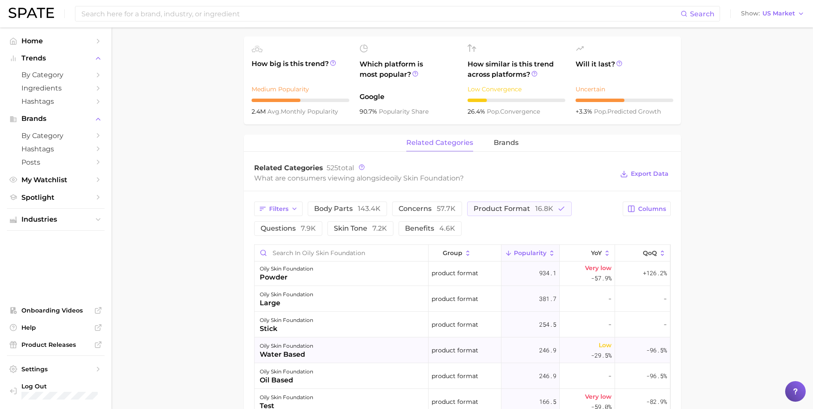
scroll to position [0, 0]
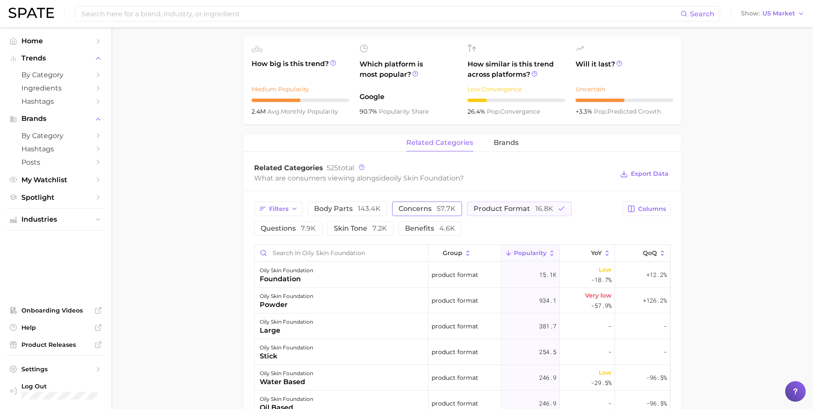
click at [400, 205] on span "concerns 57.7k" at bounding box center [427, 208] width 57 height 7
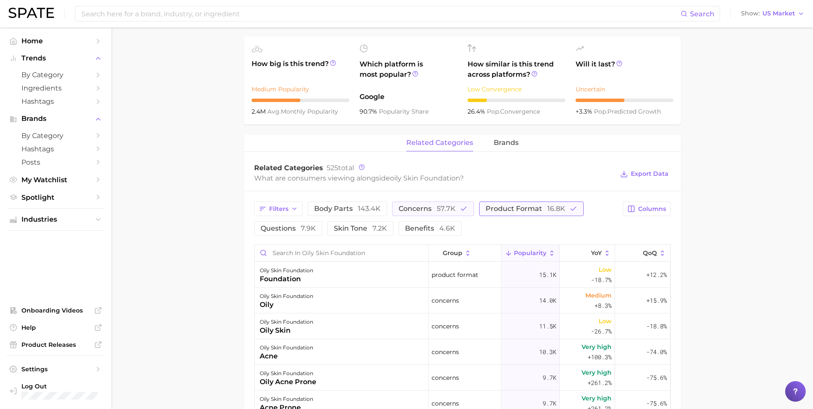
click at [510, 209] on span "product format 16.8k" at bounding box center [526, 208] width 80 height 7
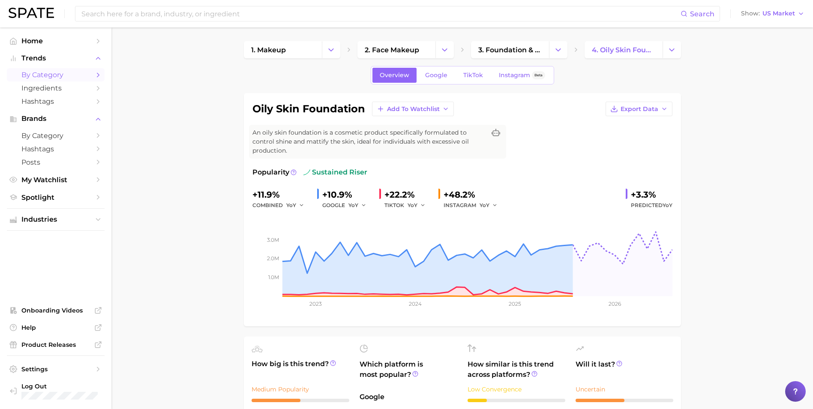
click at [60, 77] on span "by Category" at bounding box center [55, 75] width 69 height 8
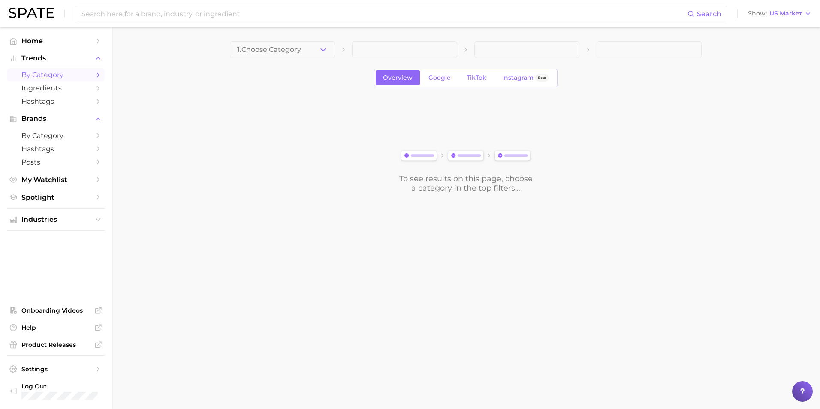
click at [313, 52] on button "1. Choose Category" at bounding box center [282, 49] width 105 height 17
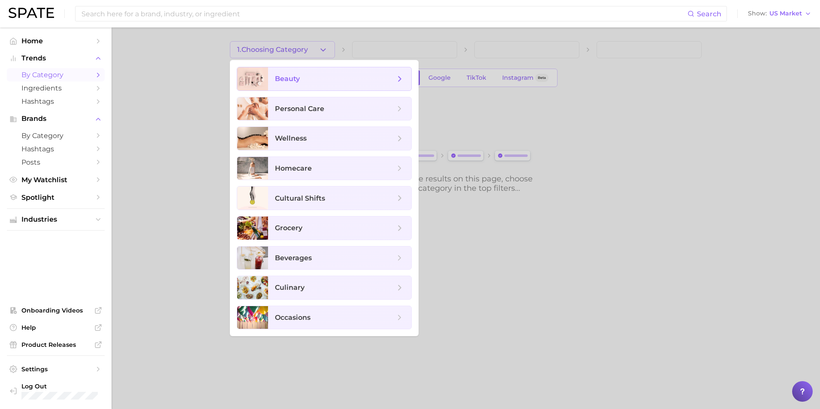
click at [314, 74] on span "beauty" at bounding box center [339, 78] width 143 height 23
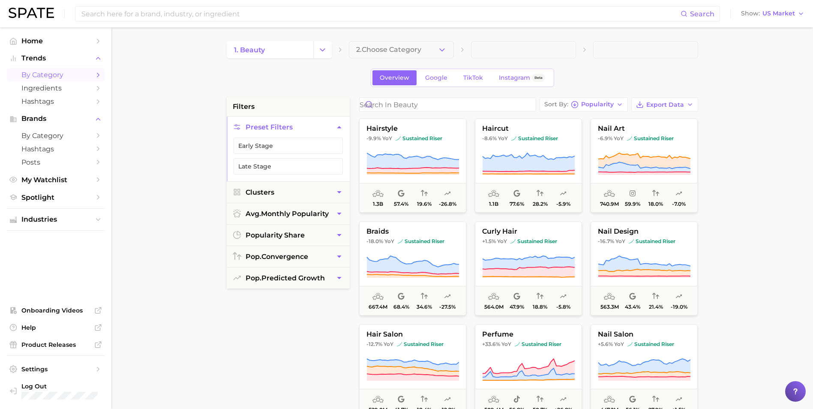
drag, startPoint x: 286, startPoint y: 86, endPoint x: 348, endPoint y: 69, distance: 64.6
click at [286, 86] on div "Overview Google TikTok Instagram Beta" at bounding box center [463, 78] width 472 height 18
click at [383, 55] on button "2. Choose Category" at bounding box center [401, 49] width 105 height 17
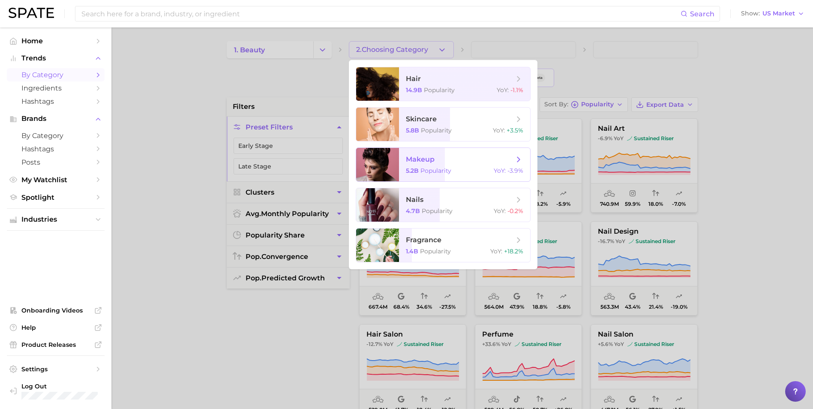
click at [408, 159] on span "makeup" at bounding box center [420, 159] width 29 height 8
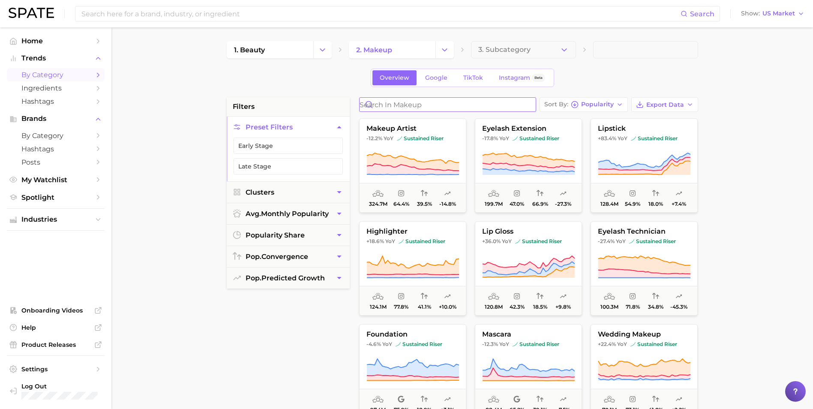
click at [436, 107] on input "Search in makeup" at bounding box center [448, 105] width 176 height 14
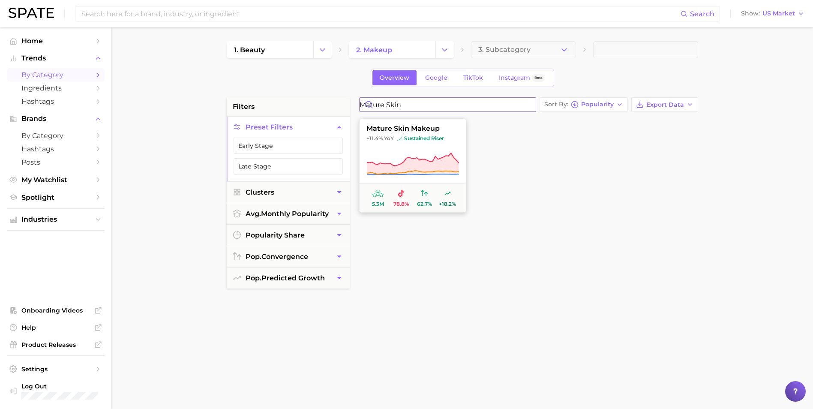
type input "mature skin"
click at [442, 126] on span "mature skin makeup" at bounding box center [413, 129] width 106 height 8
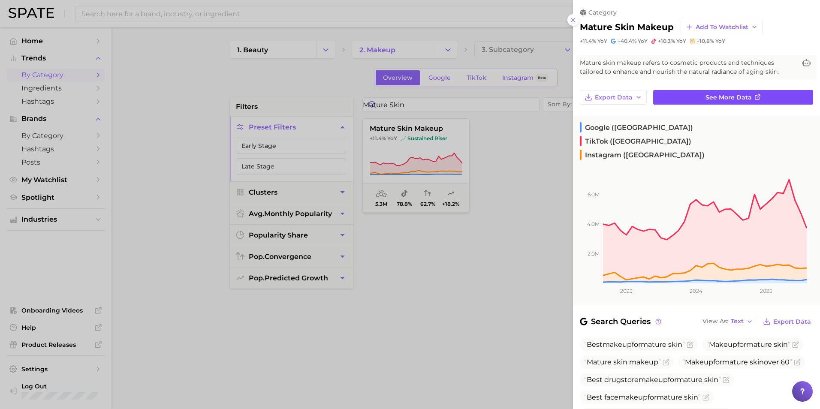
click at [753, 91] on link "See more data" at bounding box center [733, 97] width 160 height 15
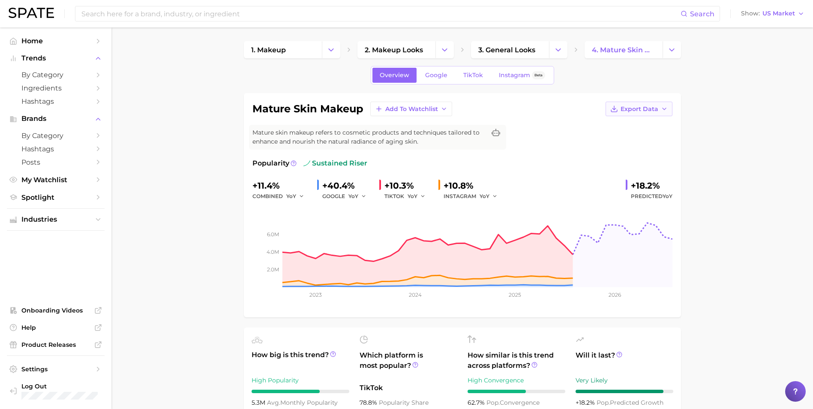
click at [644, 108] on span "Export Data" at bounding box center [640, 108] width 38 height 7
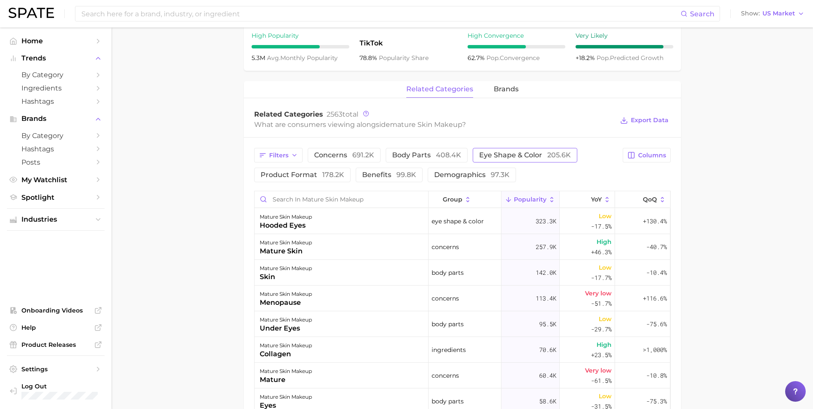
scroll to position [343, 0]
click at [502, 89] on span "brands" at bounding box center [506, 91] width 25 height 8
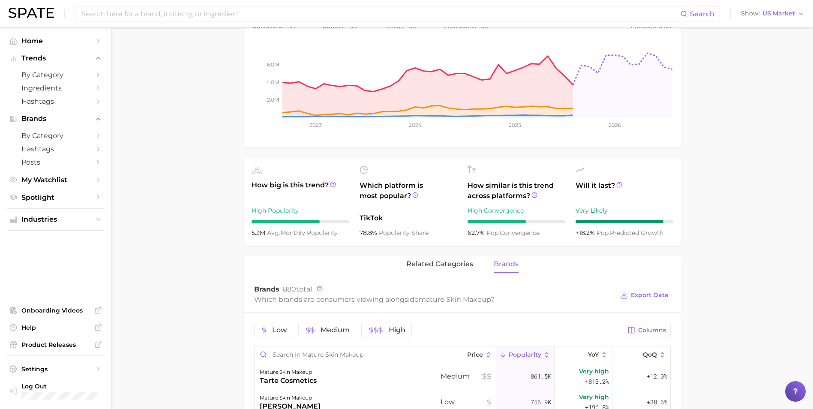
scroll to position [300, 0]
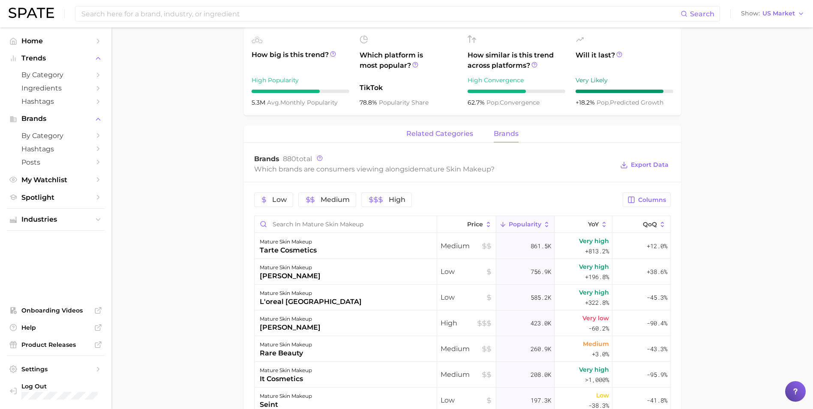
click at [449, 132] on span "related categories" at bounding box center [439, 134] width 67 height 8
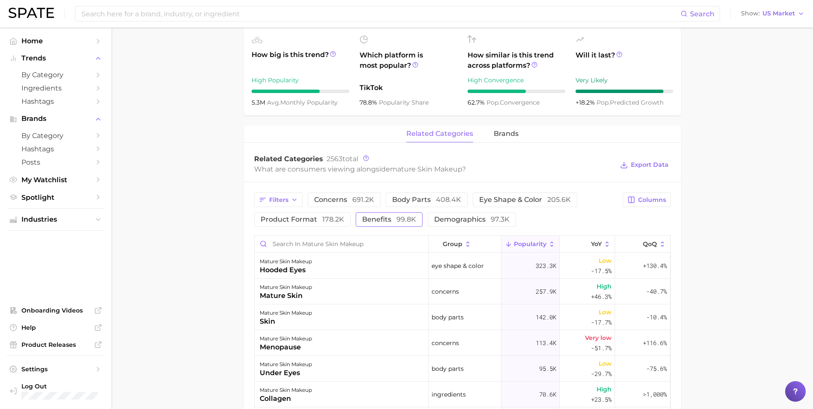
click at [388, 220] on span "benefits 99.8k" at bounding box center [389, 219] width 54 height 7
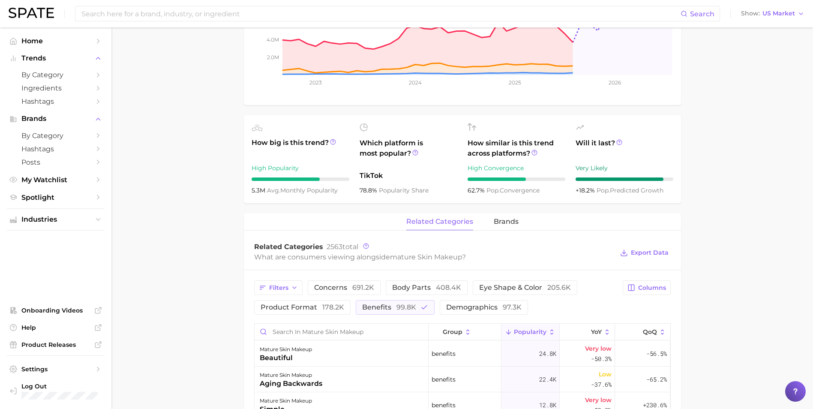
scroll to position [257, 0]
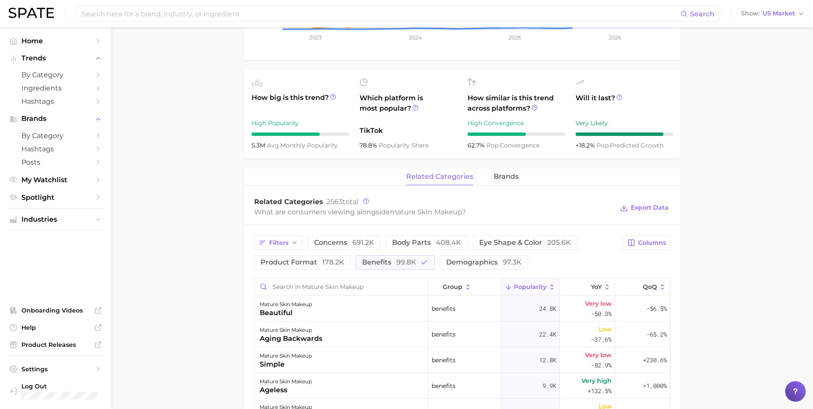
drag, startPoint x: 216, startPoint y: 268, endPoint x: 231, endPoint y: 263, distance: 15.9
click at [219, 266] on main "1. makeup 2. makeup looks 3. general looks 4. mature skin makeup Overview Googl…" at bounding box center [462, 255] width 702 height 970
click at [325, 258] on button "product format 178.2k" at bounding box center [302, 262] width 96 height 15
click at [395, 261] on span "benefits 99.8k" at bounding box center [401, 262] width 54 height 7
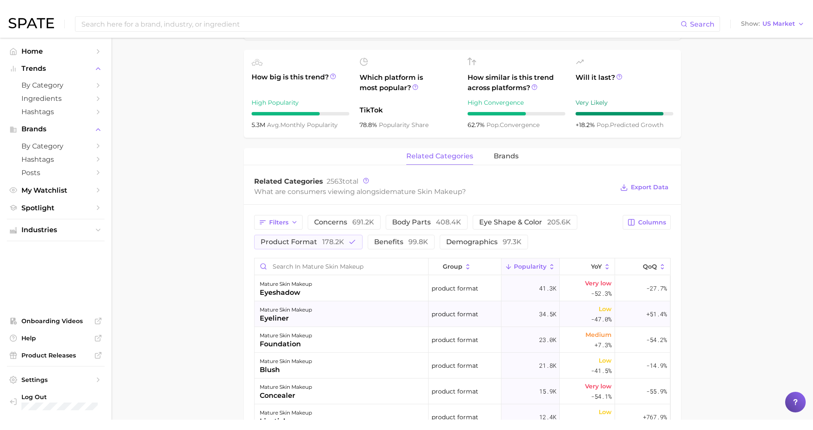
scroll to position [300, 0]
